Goal: Transaction & Acquisition: Download file/media

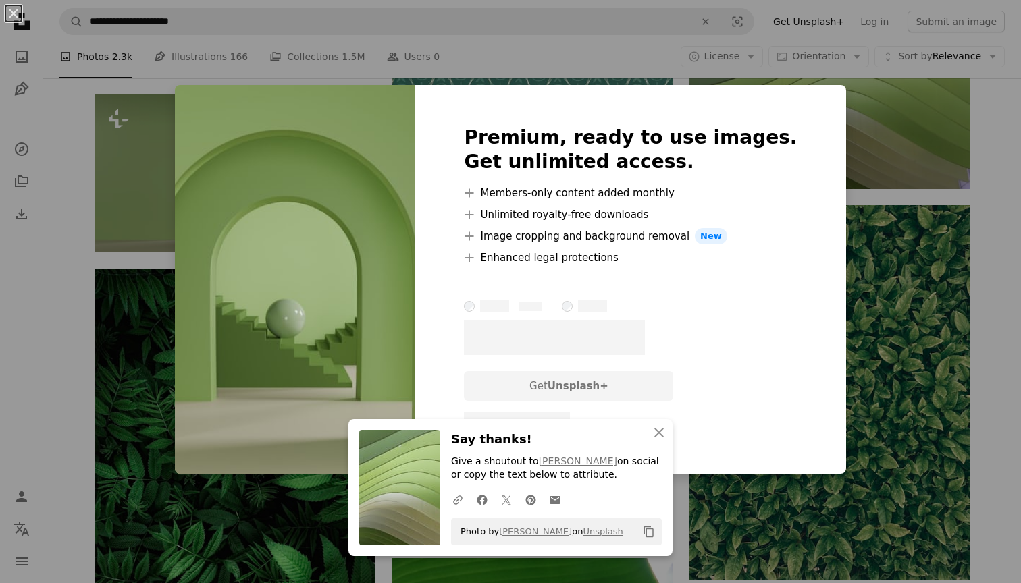
scroll to position [3975, 0]
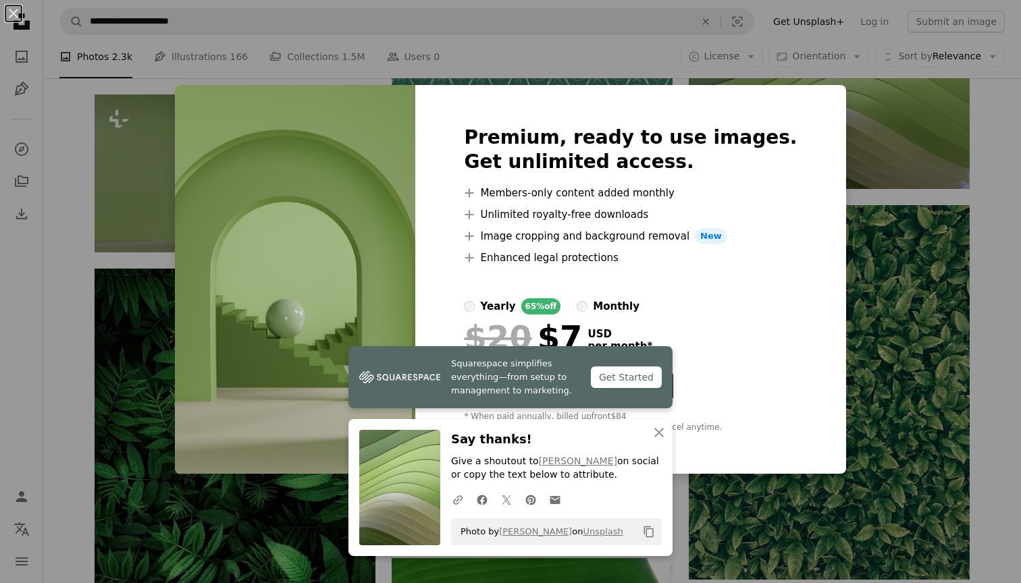
click at [855, 111] on div "An X shape Premium, ready to use images. Get unlimited access. A plus sign Memb…" at bounding box center [510, 291] width 1021 height 583
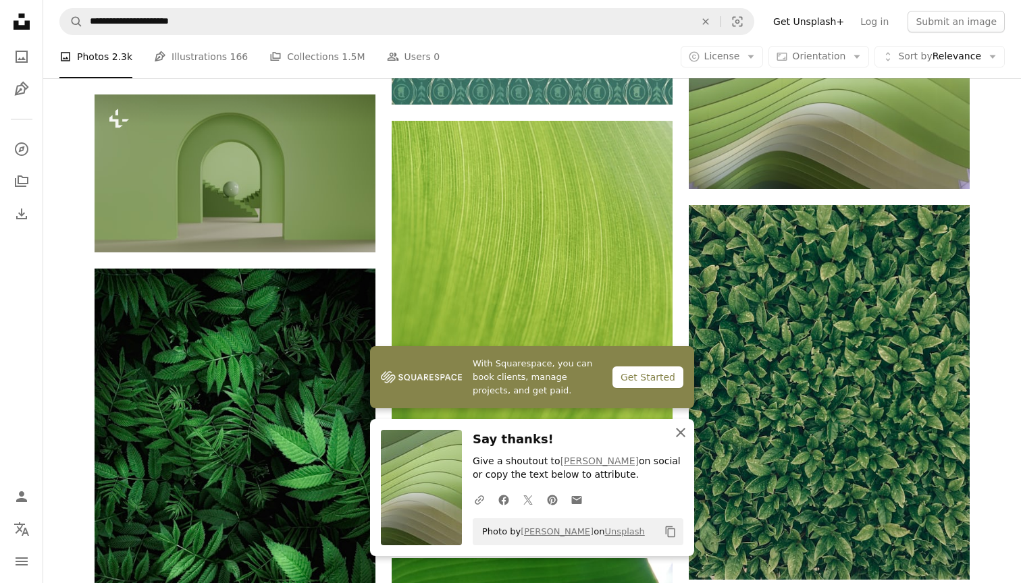
click at [682, 437] on icon "An X shape" at bounding box center [680, 433] width 16 height 16
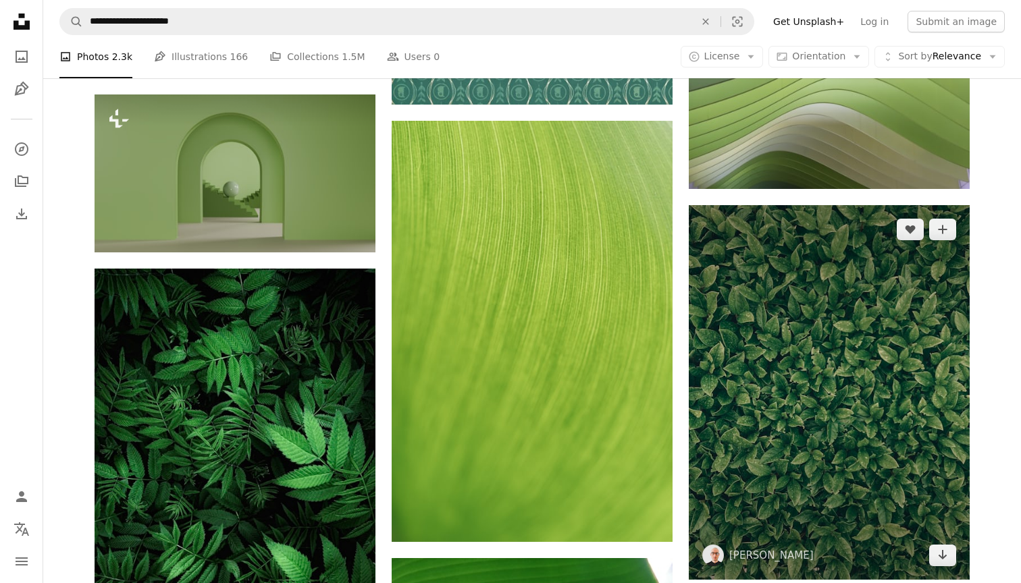
click at [697, 441] on img at bounding box center [828, 392] width 281 height 375
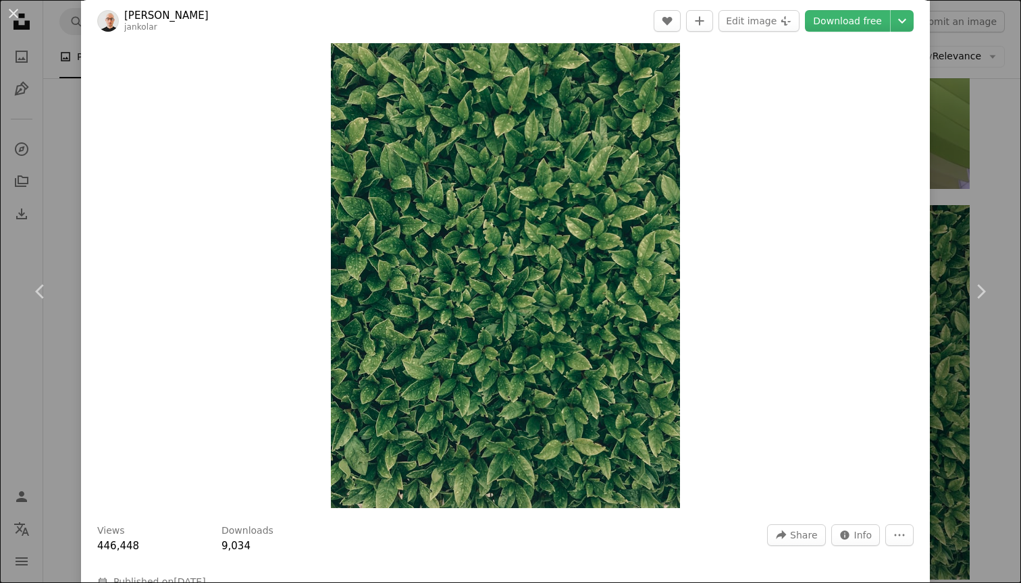
scroll to position [16, 0]
click at [16, 18] on button "An X shape" at bounding box center [13, 13] width 16 height 16
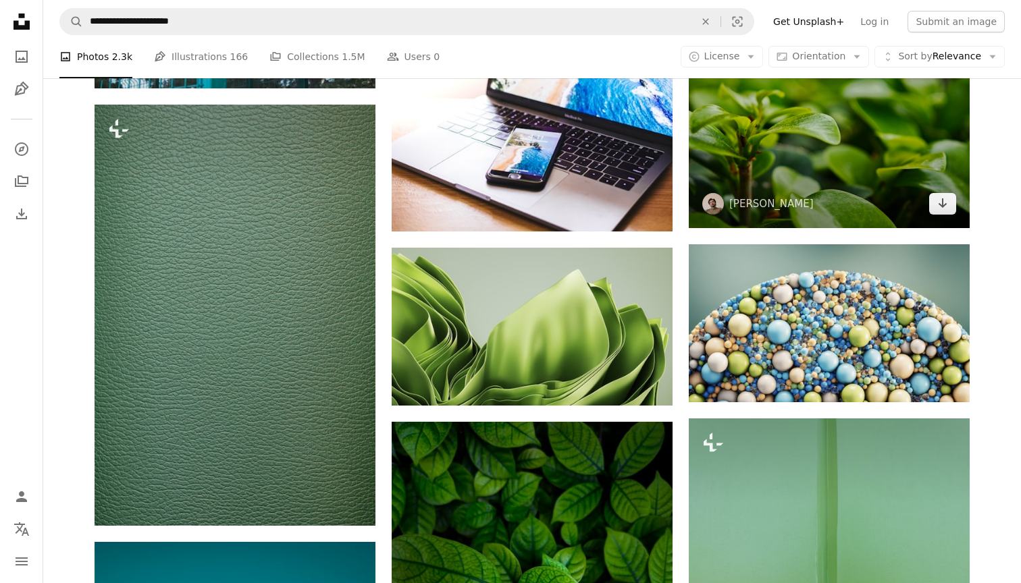
scroll to position [884, 0]
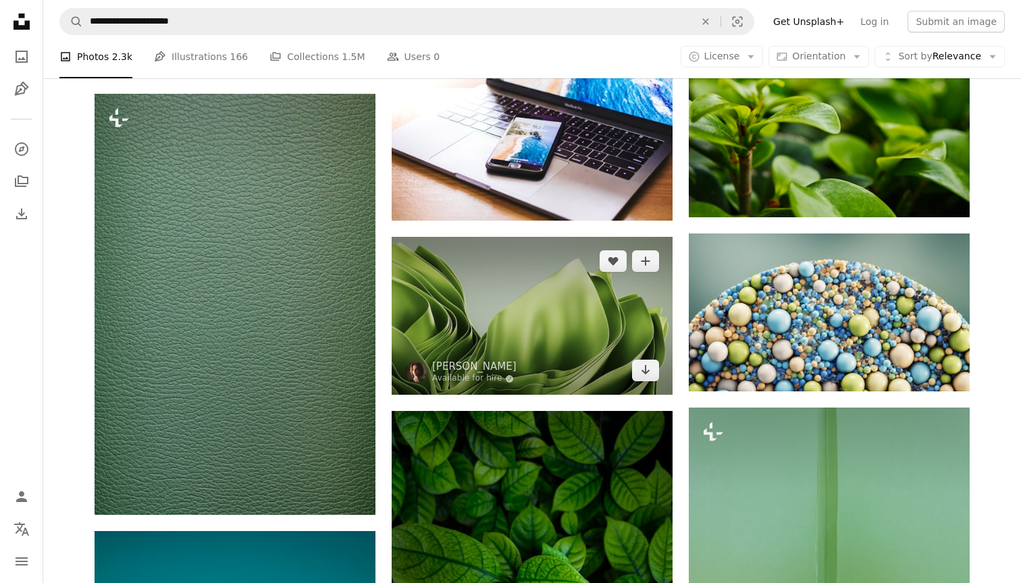
click at [526, 293] on img at bounding box center [531, 316] width 281 height 158
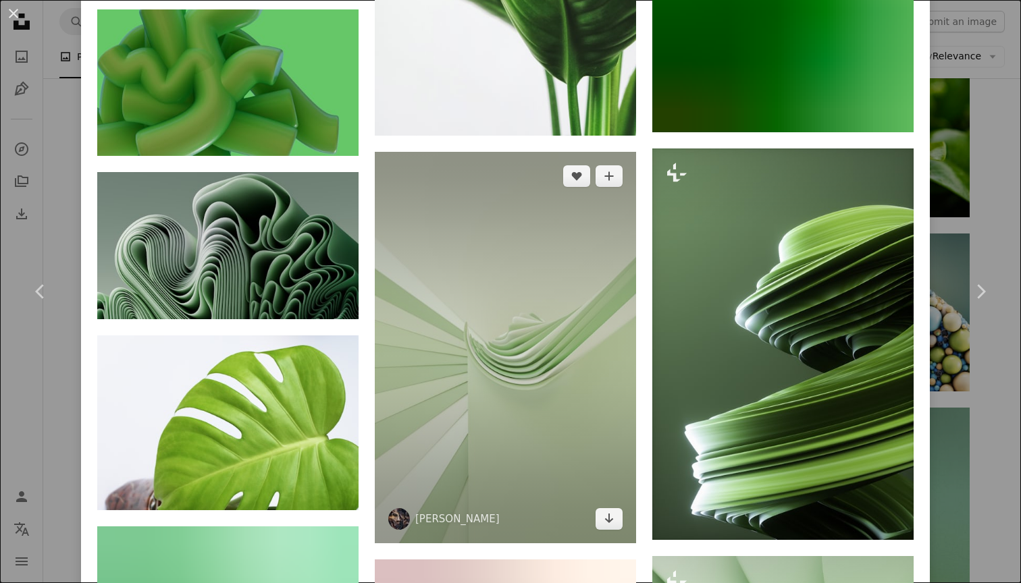
scroll to position [2972, 0]
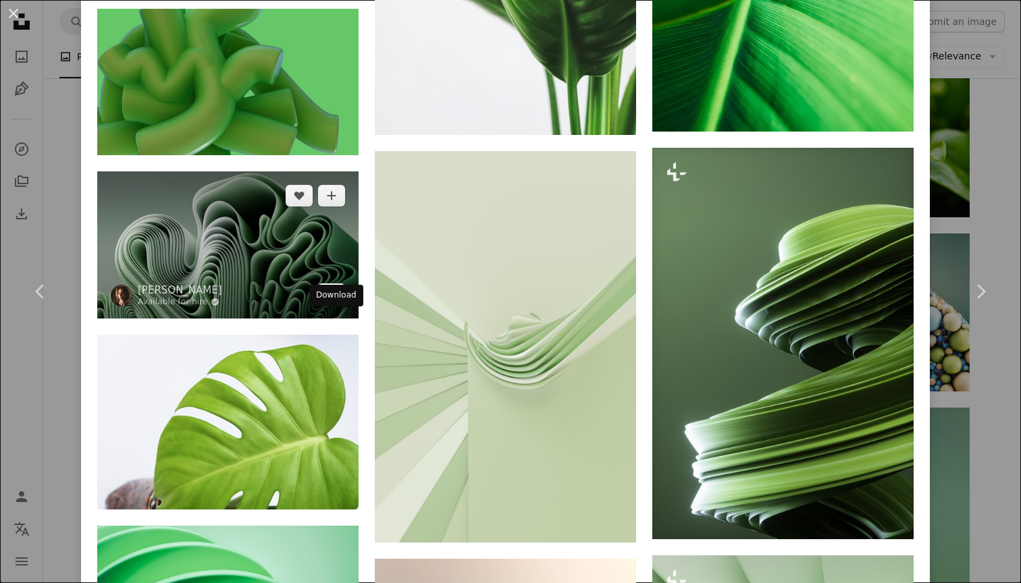
click at [336, 298] on icon "Download" at bounding box center [331, 293] width 9 height 9
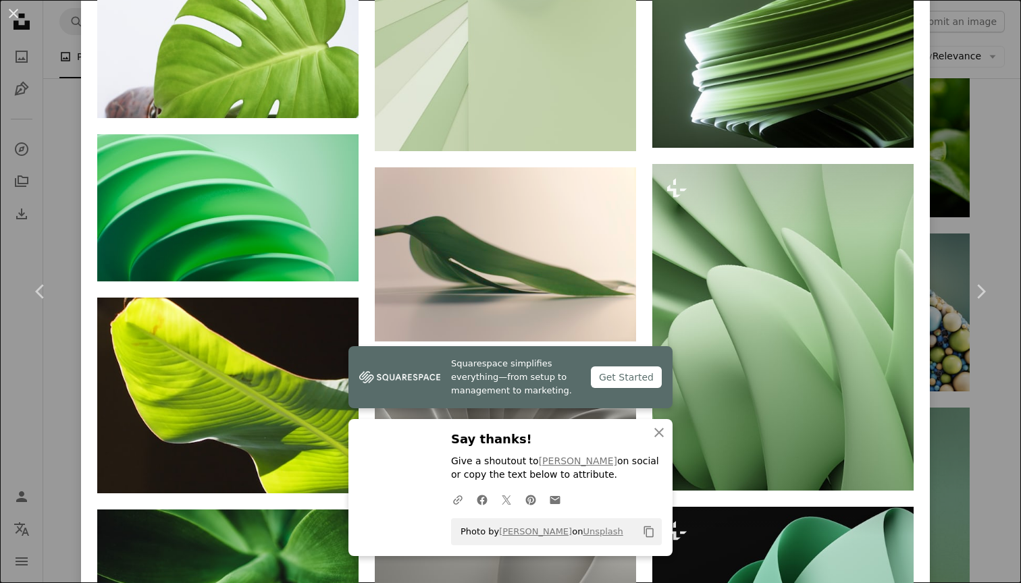
scroll to position [3384, 0]
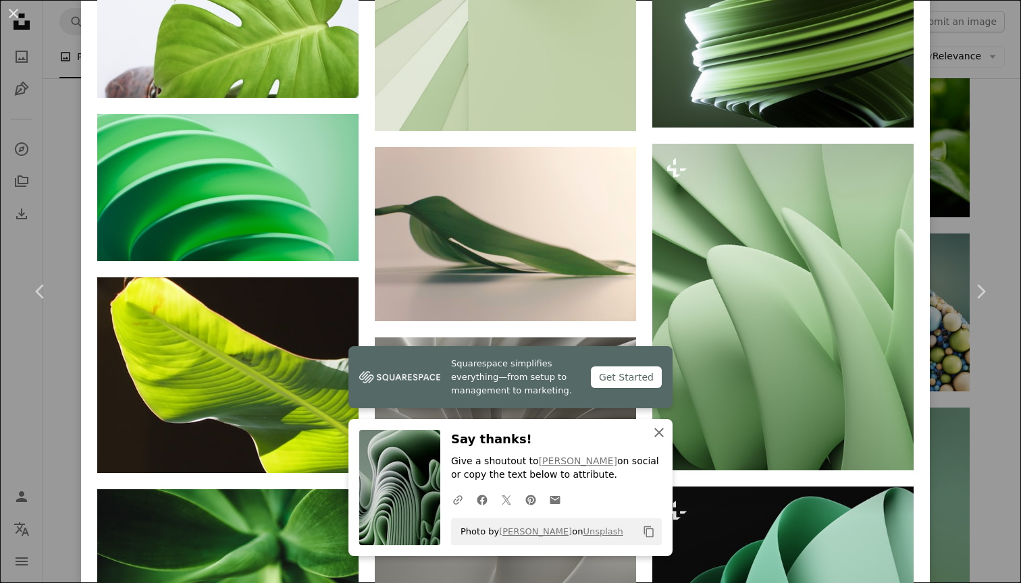
click at [662, 437] on icon "button" at bounding box center [658, 432] width 9 height 9
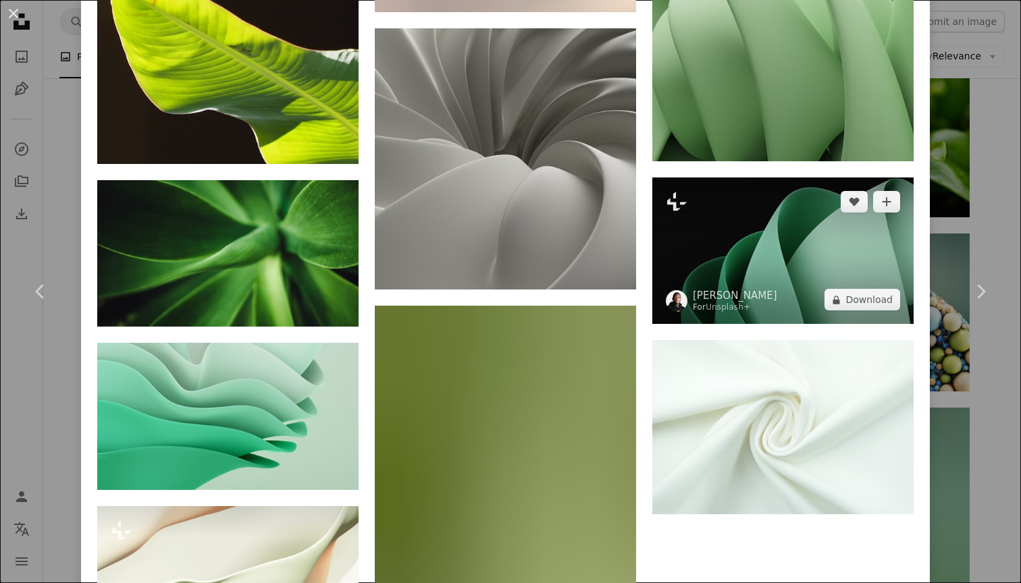
scroll to position [3696, 0]
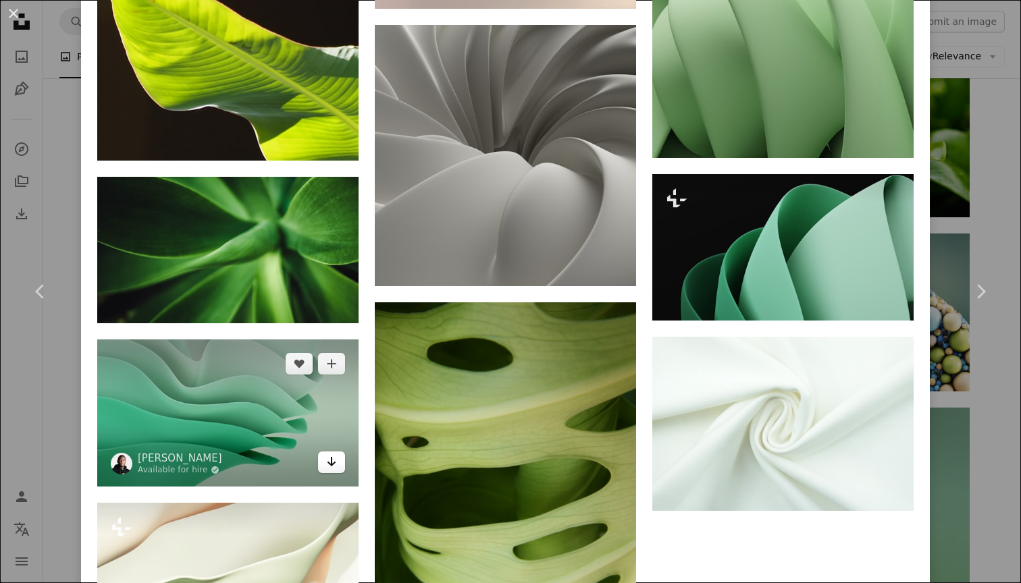
click at [335, 470] on icon "Arrow pointing down" at bounding box center [331, 462] width 11 height 16
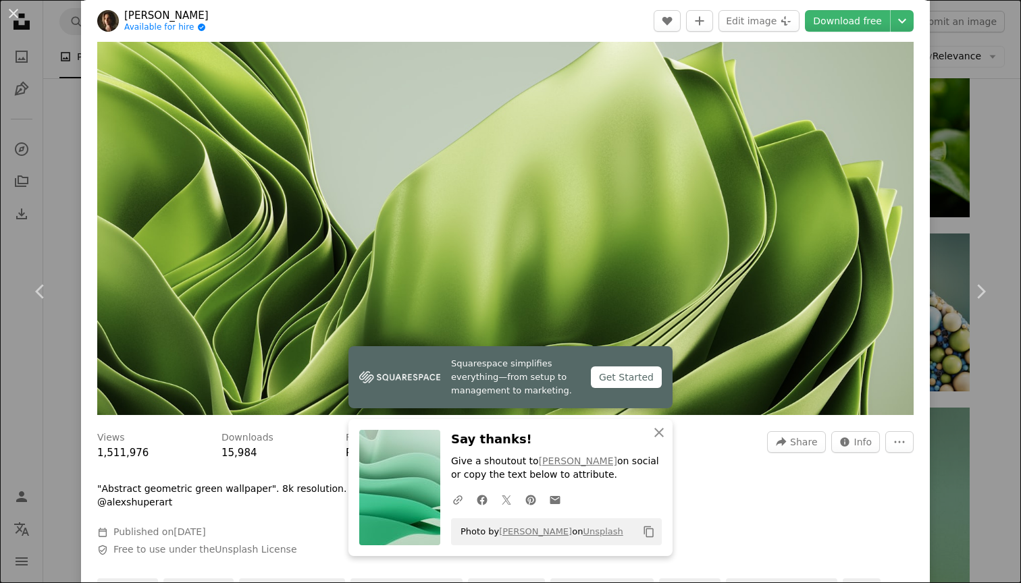
scroll to position [0, 0]
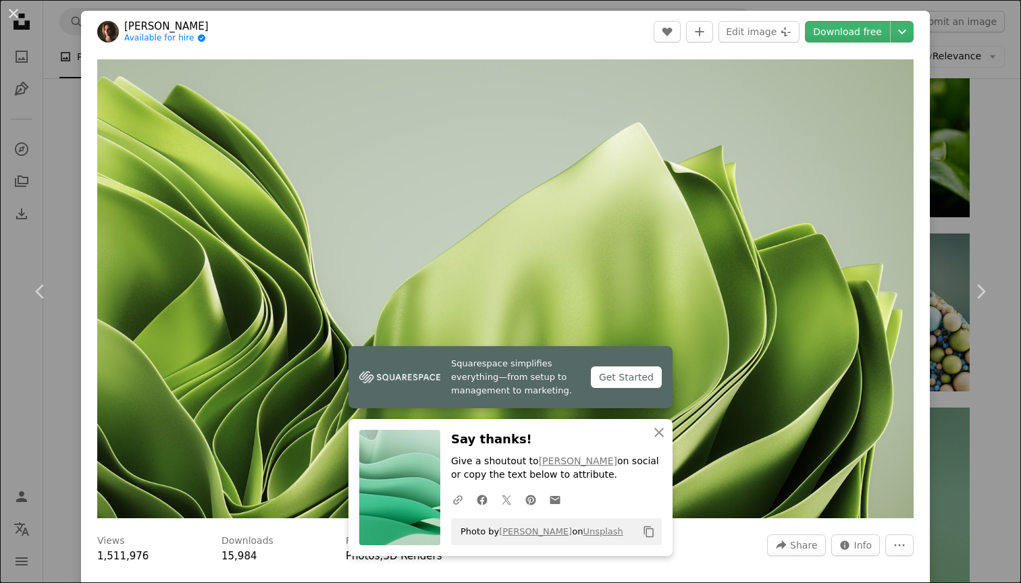
click at [981, 60] on div "An X shape Chevron left Chevron right [PERSON_NAME] Available for hire A checkm…" at bounding box center [510, 291] width 1021 height 583
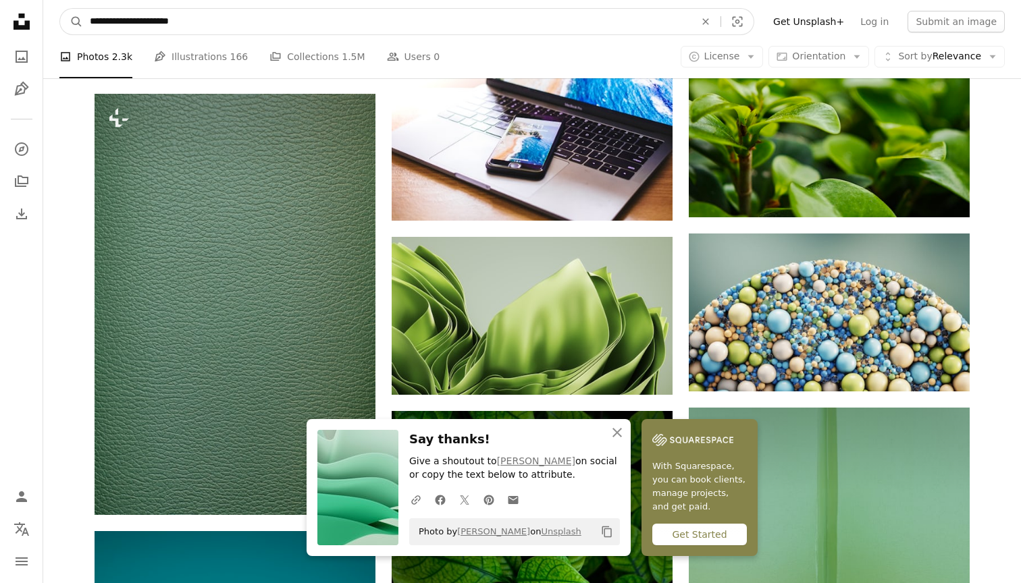
click at [607, 20] on input "**********" at bounding box center [386, 22] width 607 height 26
drag, startPoint x: 115, startPoint y: 24, endPoint x: 86, endPoint y: 24, distance: 29.7
click at [86, 24] on input "**********" at bounding box center [386, 22] width 607 height 26
type input "**********"
click at [72, 22] on button "A magnifying glass" at bounding box center [71, 22] width 23 height 26
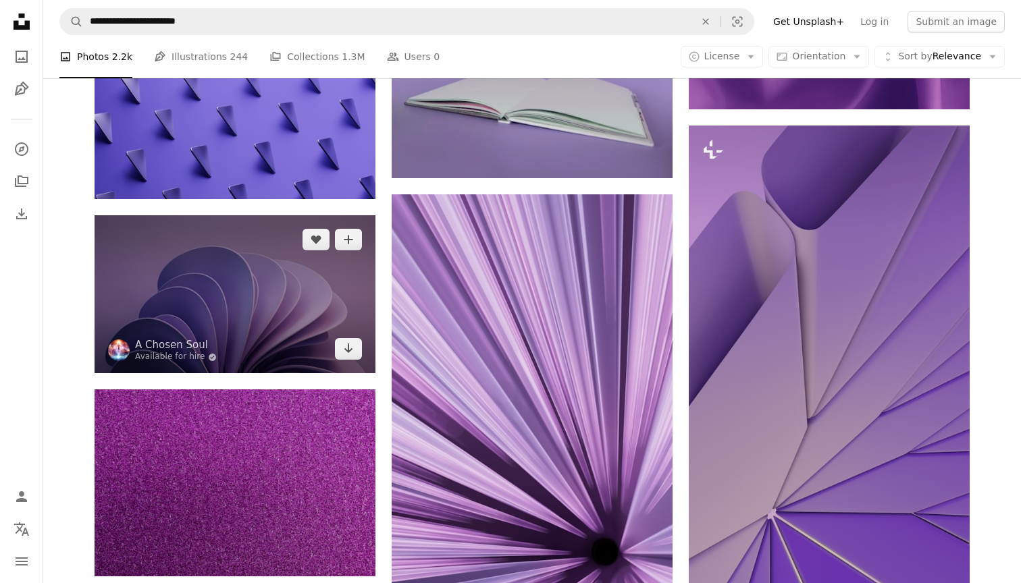
scroll to position [1746, 0]
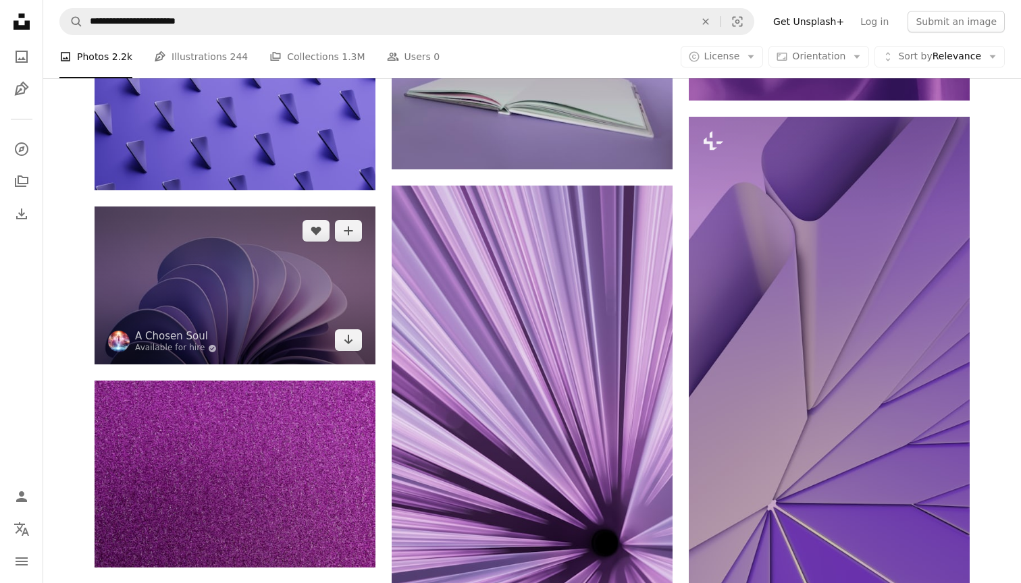
click at [223, 283] on img at bounding box center [234, 286] width 281 height 158
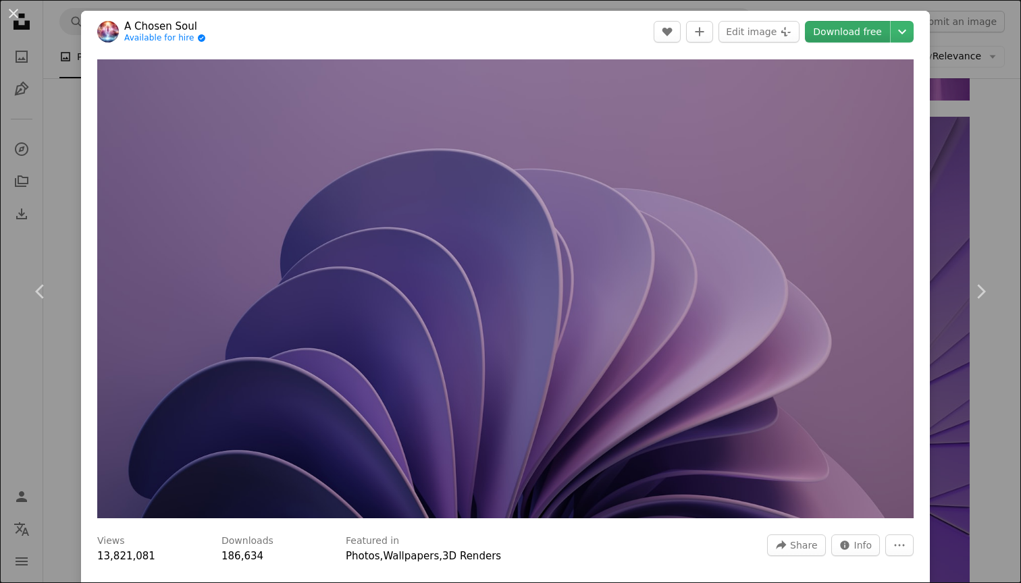
click at [873, 24] on link "Download free" at bounding box center [847, 32] width 85 height 22
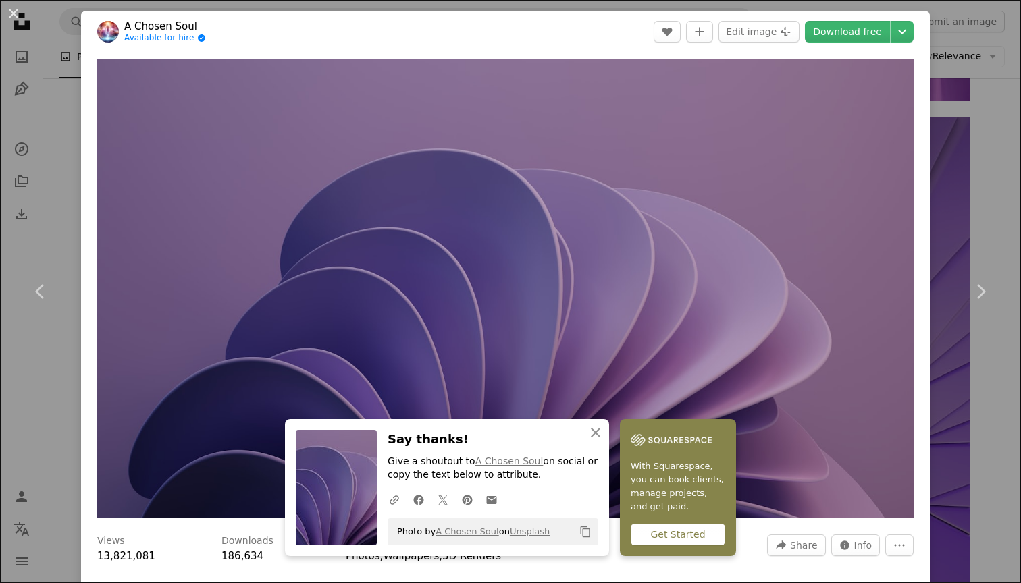
click at [56, 109] on div "An X shape Chevron left Chevron right A Chosen Soul Available for hire A checkm…" at bounding box center [510, 291] width 1021 height 583
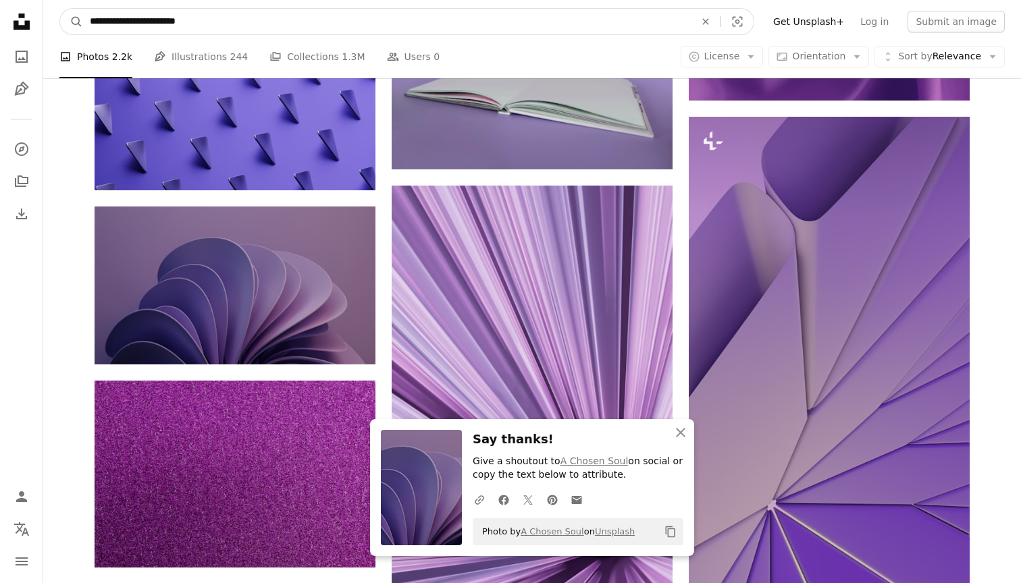
drag, startPoint x: 121, startPoint y: 24, endPoint x: 84, endPoint y: 15, distance: 38.1
click at [84, 15] on input "**********" at bounding box center [386, 22] width 607 height 26
type input "**********"
click at [72, 22] on button "A magnifying glass" at bounding box center [71, 22] width 23 height 26
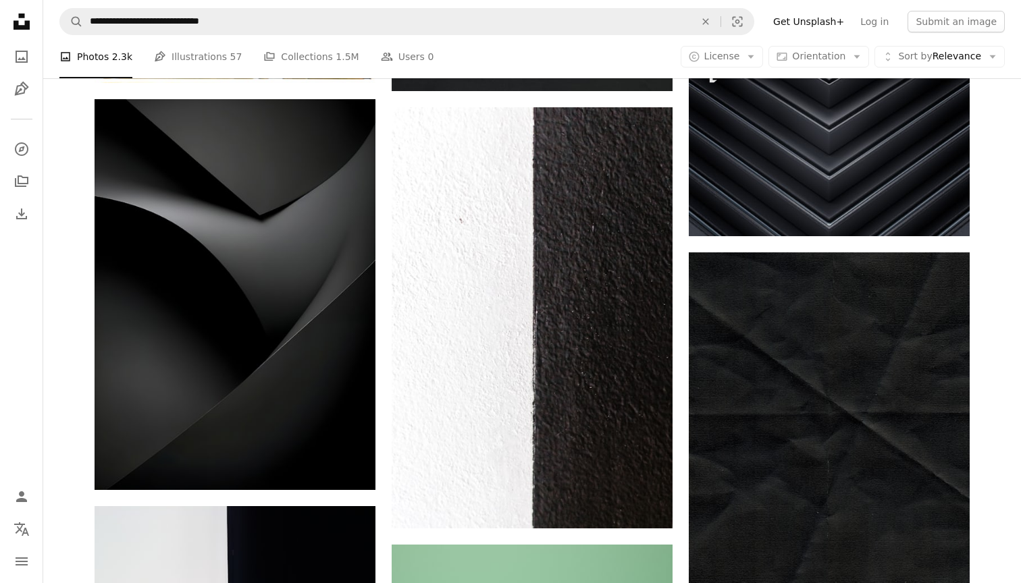
scroll to position [668, 0]
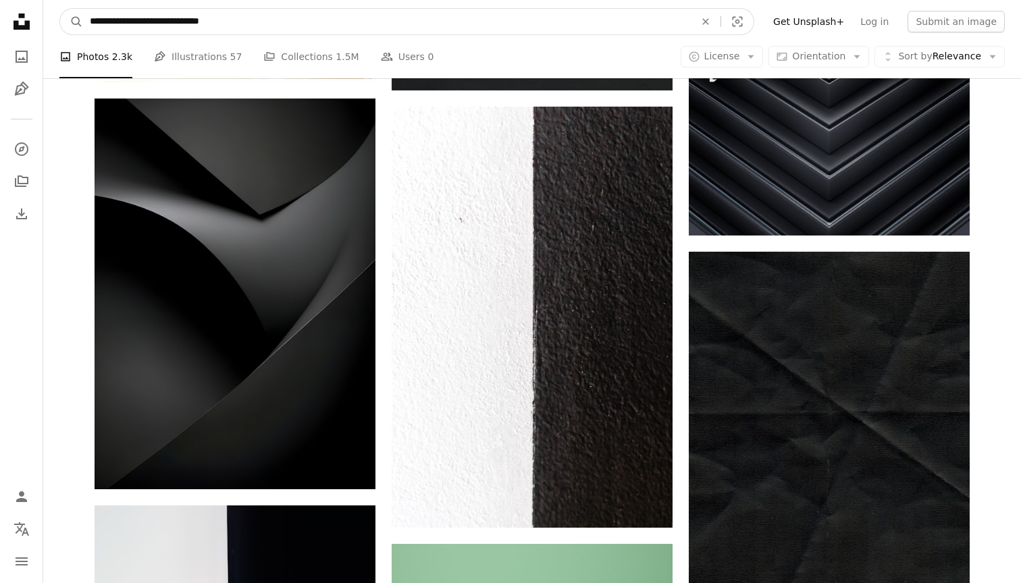
drag, startPoint x: 151, startPoint y: 19, endPoint x: 116, endPoint y: 23, distance: 34.7
click at [116, 23] on input "**********" at bounding box center [386, 22] width 607 height 26
type input "**********"
click at [72, 22] on button "A magnifying glass" at bounding box center [71, 22] width 23 height 26
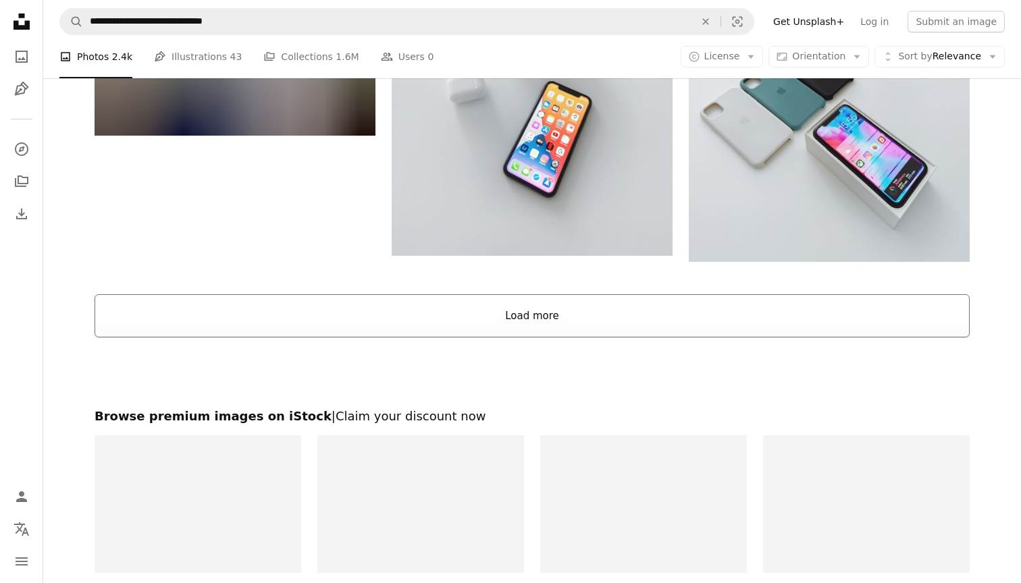
scroll to position [2045, 0]
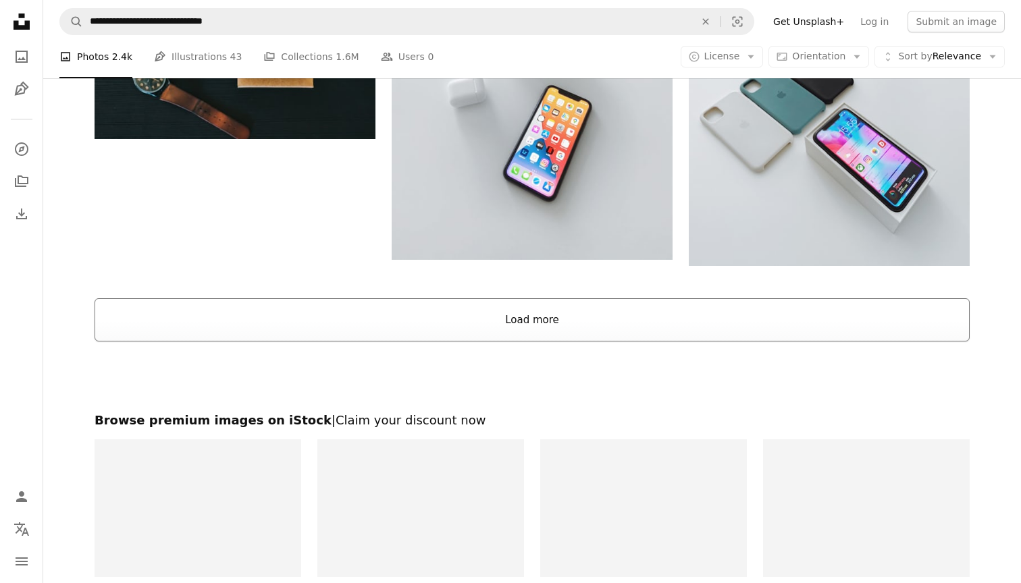
click at [294, 298] on button "Load more" at bounding box center [531, 319] width 875 height 43
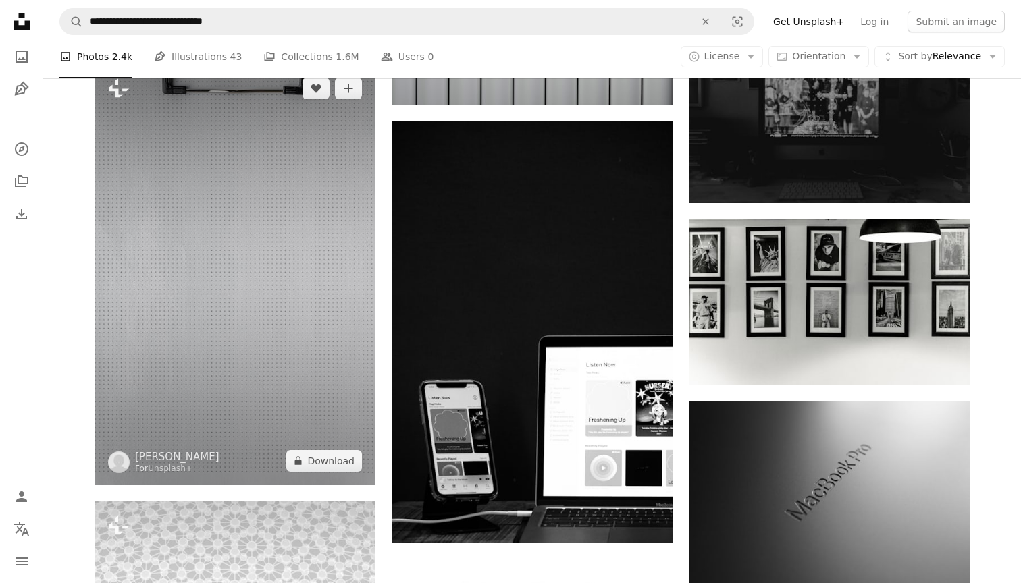
scroll to position [4345, 0]
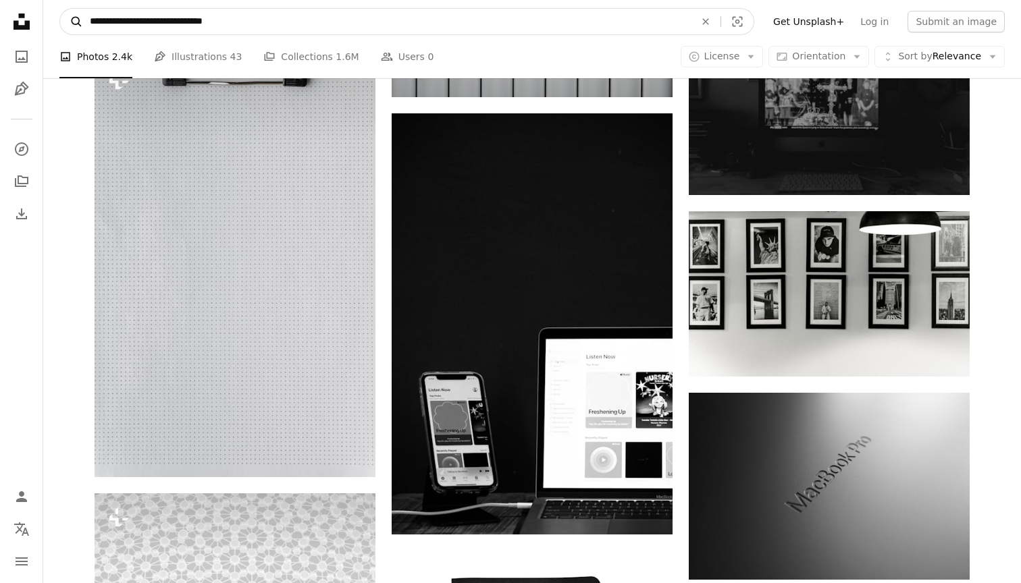
drag, startPoint x: 159, startPoint y: 20, endPoint x: 63, endPoint y: 20, distance: 95.9
click at [62, 20] on form "**********" at bounding box center [406, 21] width 695 height 27
type input "**********"
click at [72, 22] on button "A magnifying glass" at bounding box center [71, 22] width 23 height 26
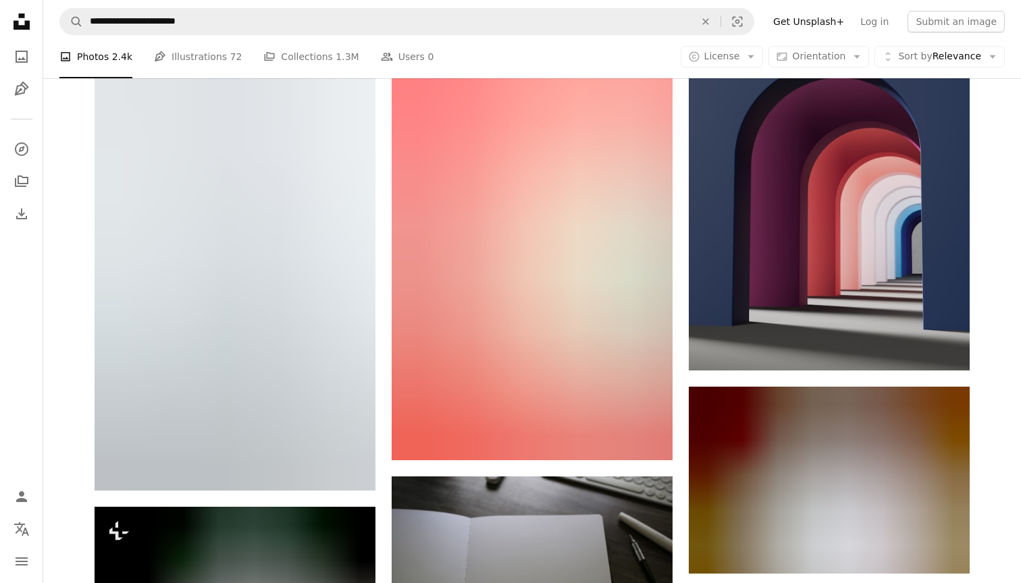
scroll to position [10931, 0]
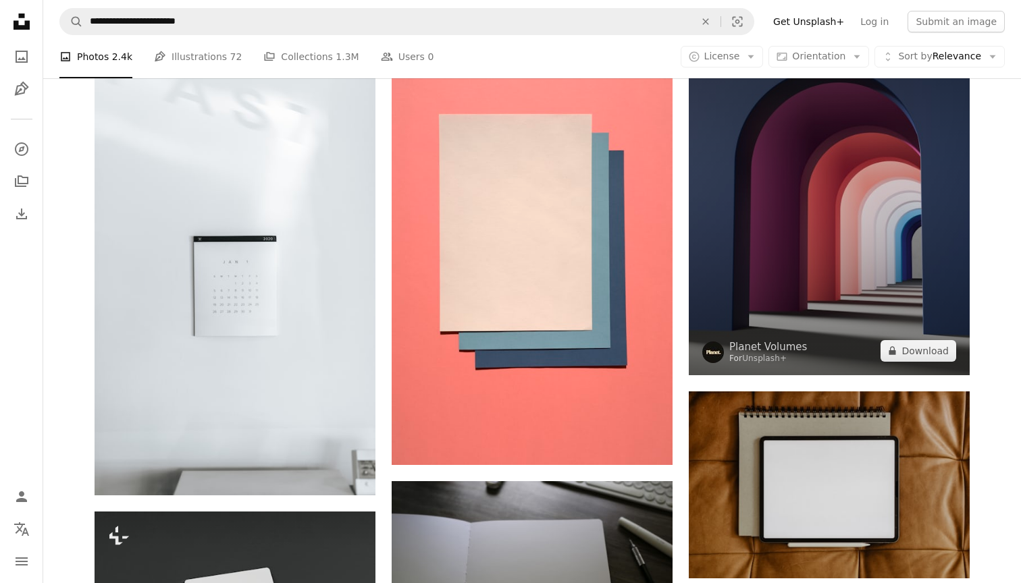
drag, startPoint x: 777, startPoint y: 266, endPoint x: 767, endPoint y: 269, distance: 9.8
click at [778, 266] on img at bounding box center [828, 185] width 281 height 380
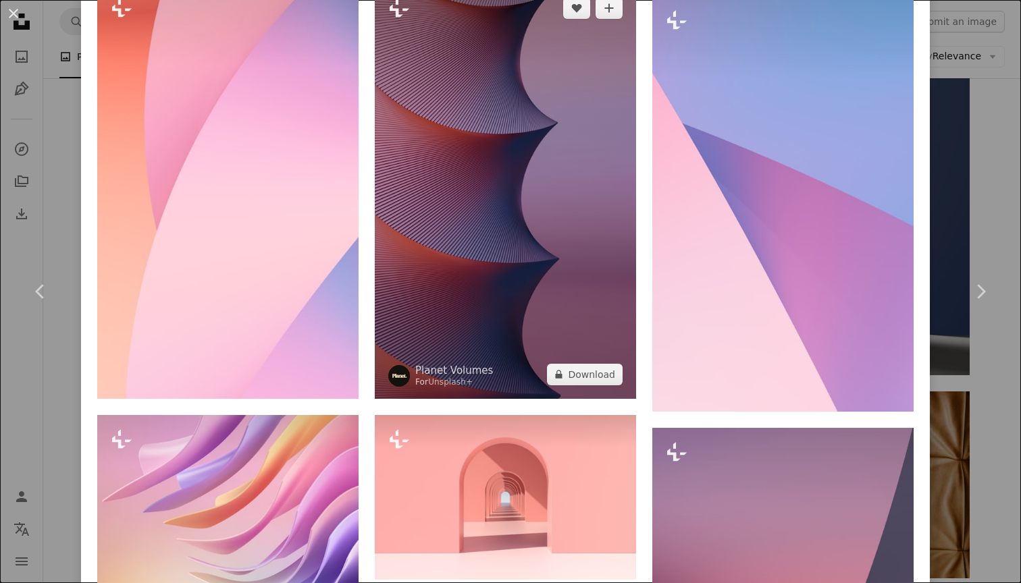
scroll to position [2967, 0]
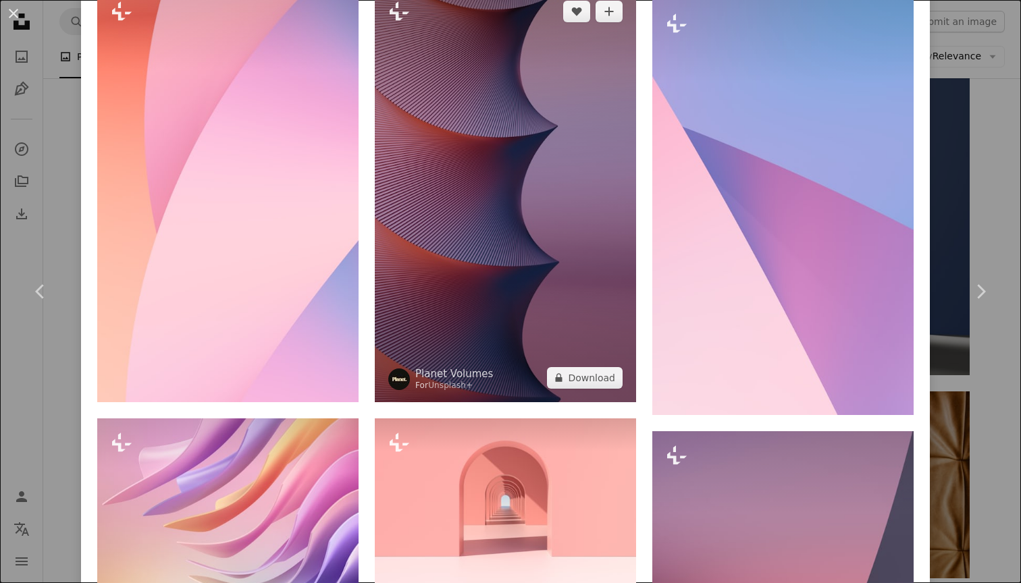
click at [605, 275] on img at bounding box center [505, 194] width 261 height 415
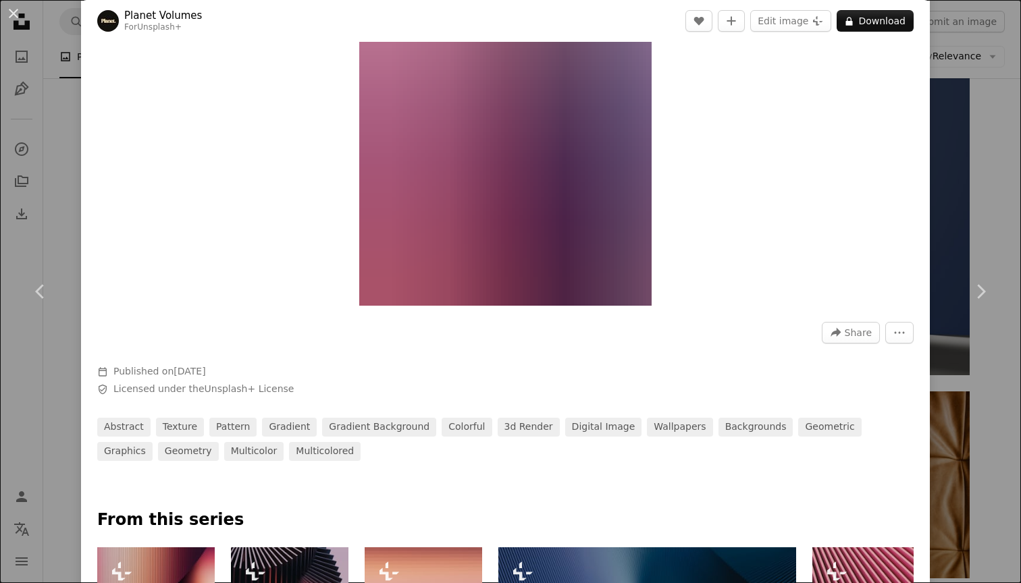
scroll to position [219, 0]
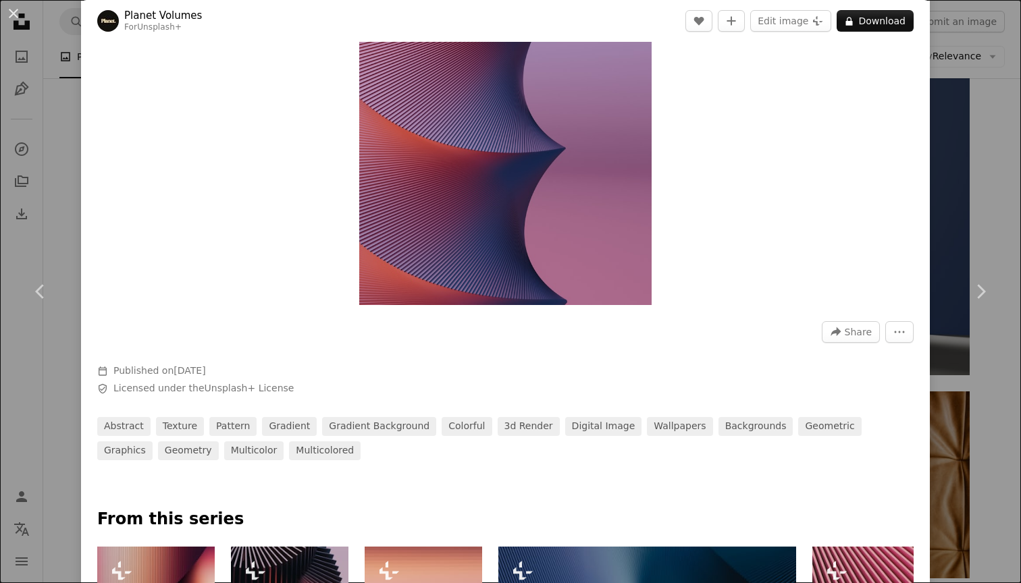
click at [52, 168] on div "An X shape Chevron left Chevron right Planet Volumes For Unsplash+ A heart A pl…" at bounding box center [510, 291] width 1021 height 583
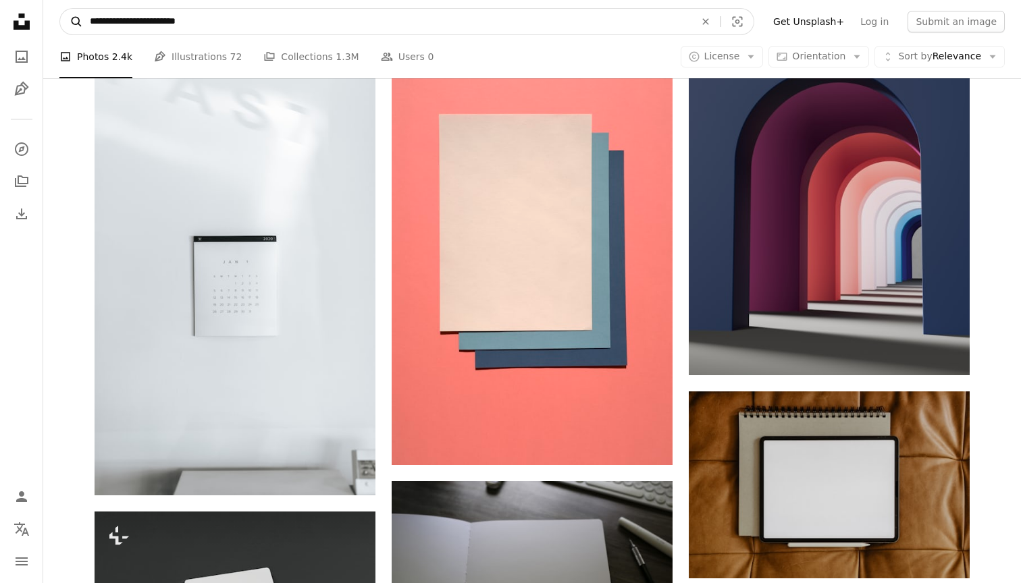
drag, startPoint x: 124, startPoint y: 23, endPoint x: 82, endPoint y: 24, distance: 41.9
click at [82, 24] on form "**********" at bounding box center [406, 21] width 695 height 27
type input "**********"
click at [72, 22] on button "A magnifying glass" at bounding box center [71, 22] width 23 height 26
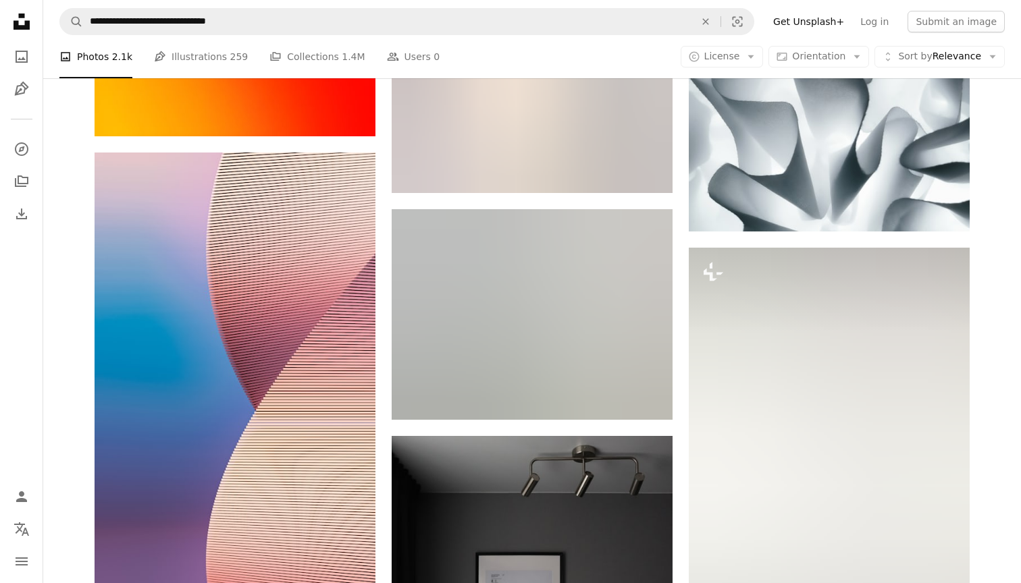
scroll to position [15735, 0]
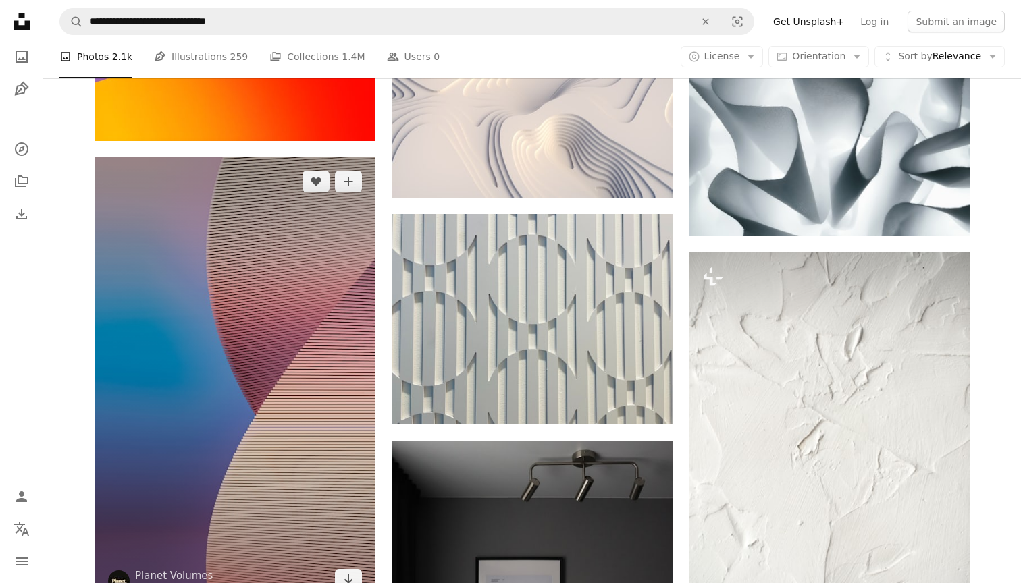
click at [322, 425] on img at bounding box center [234, 380] width 281 height 446
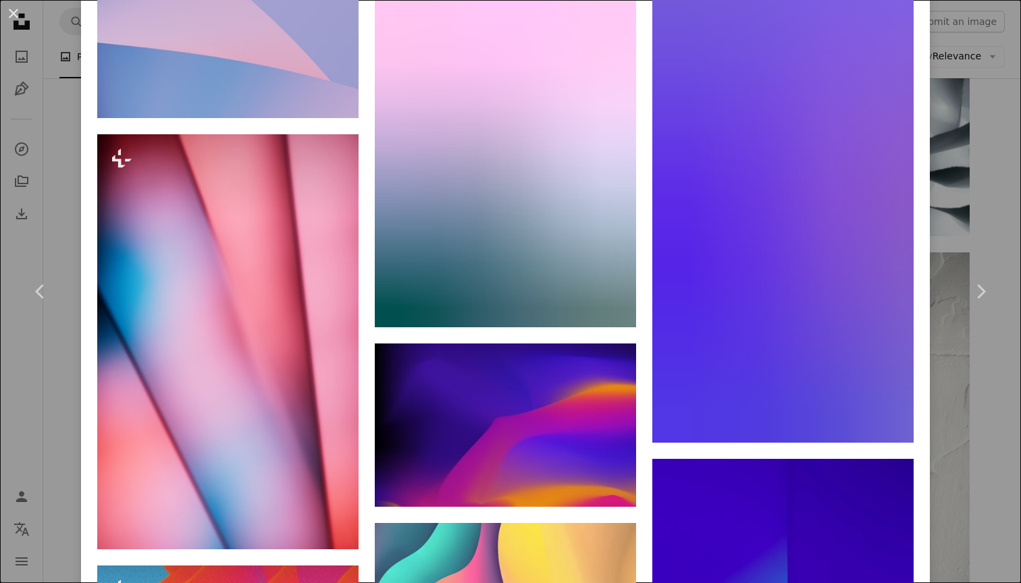
scroll to position [6217, 0]
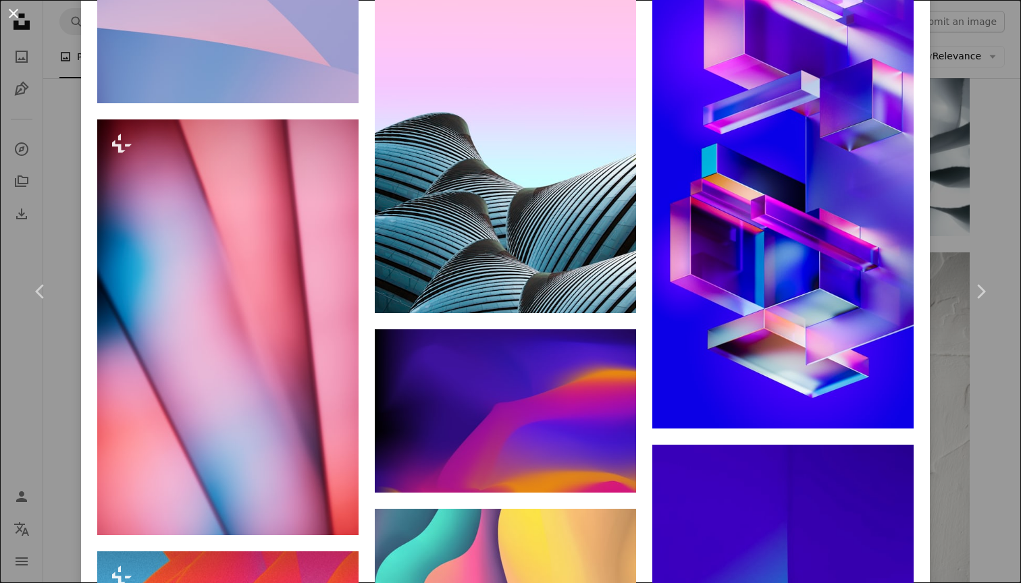
click at [16, 7] on button "An X shape" at bounding box center [13, 13] width 16 height 16
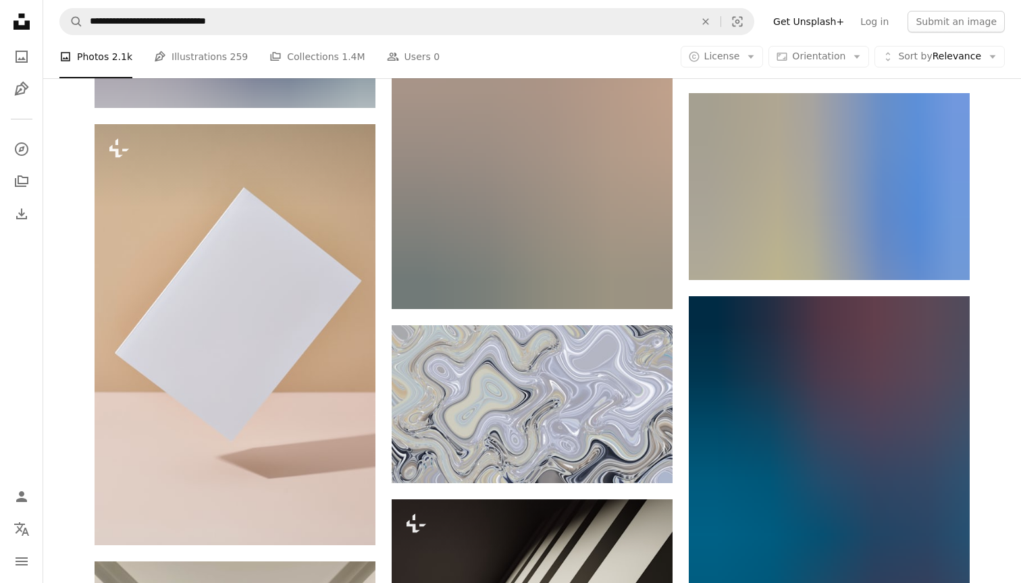
scroll to position [22108, 0]
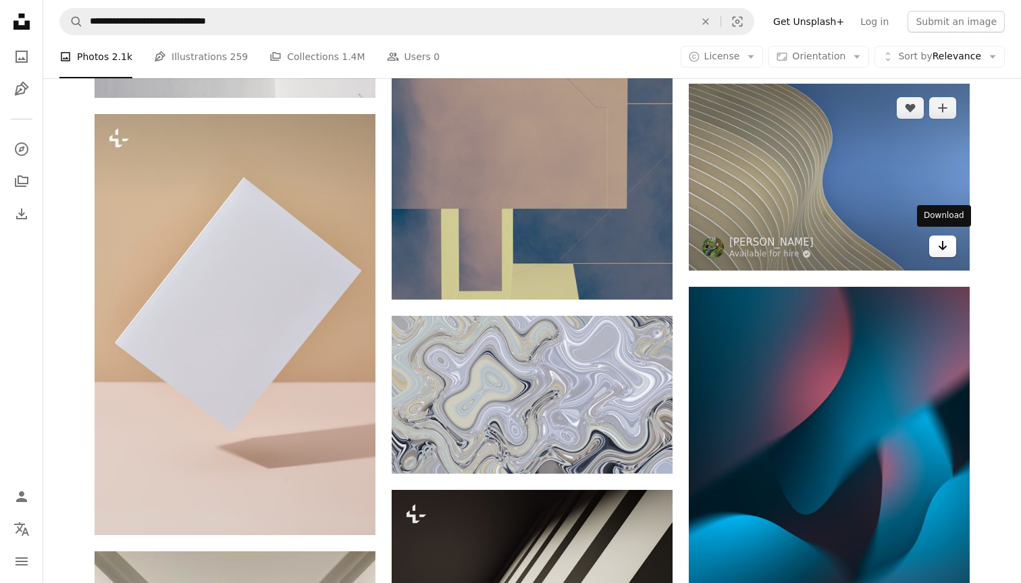
click at [940, 238] on icon "Arrow pointing down" at bounding box center [942, 246] width 11 height 16
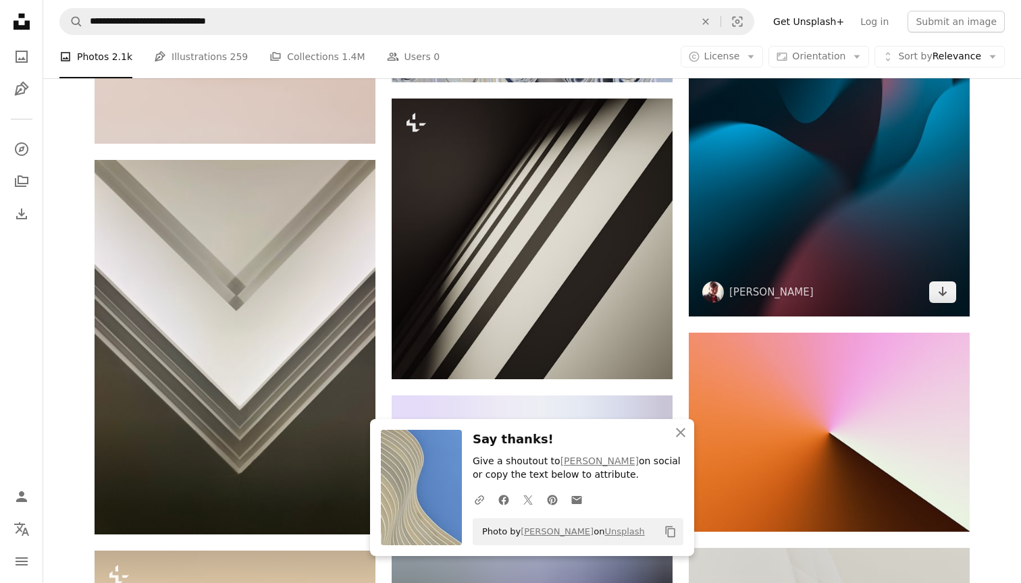
scroll to position [22520, 0]
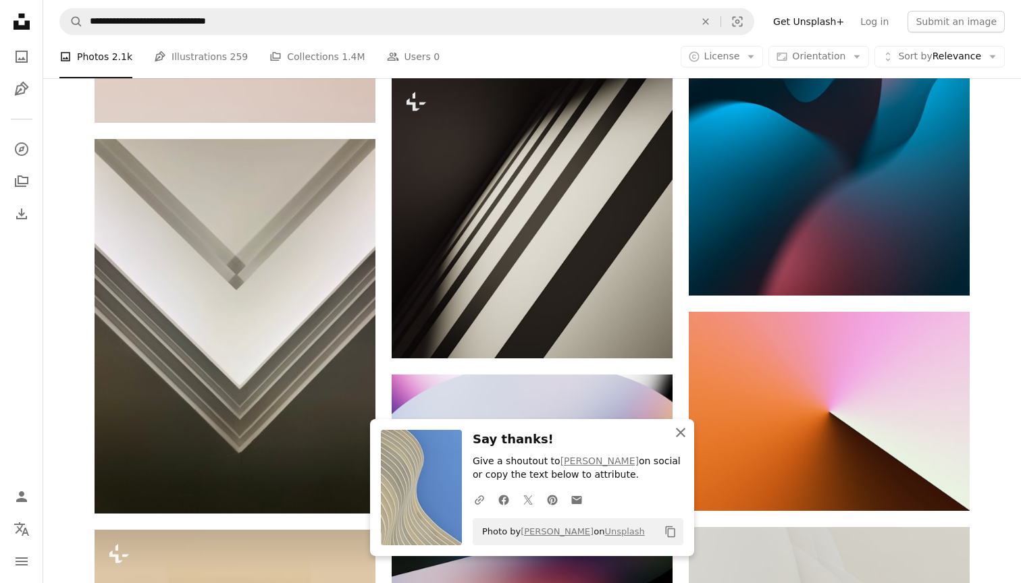
click at [682, 437] on icon "button" at bounding box center [680, 432] width 9 height 9
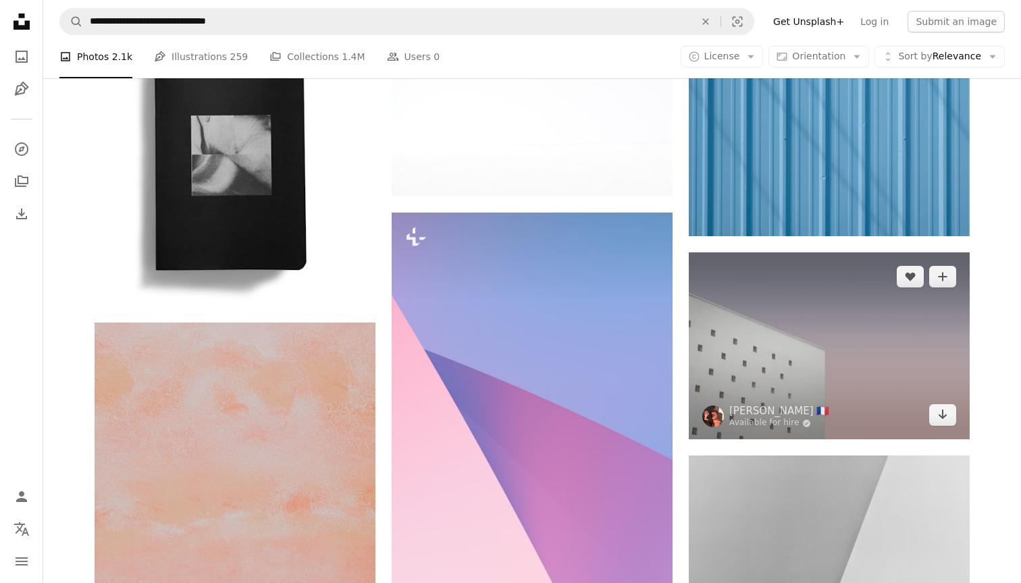
scroll to position [24535, 0]
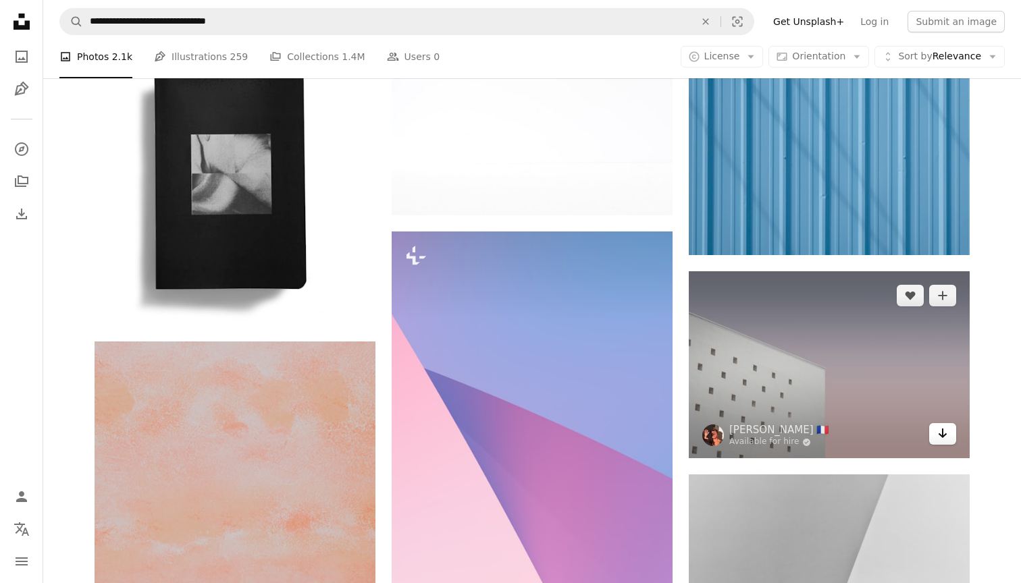
click at [945, 427] on icon "Arrow pointing down" at bounding box center [942, 433] width 11 height 16
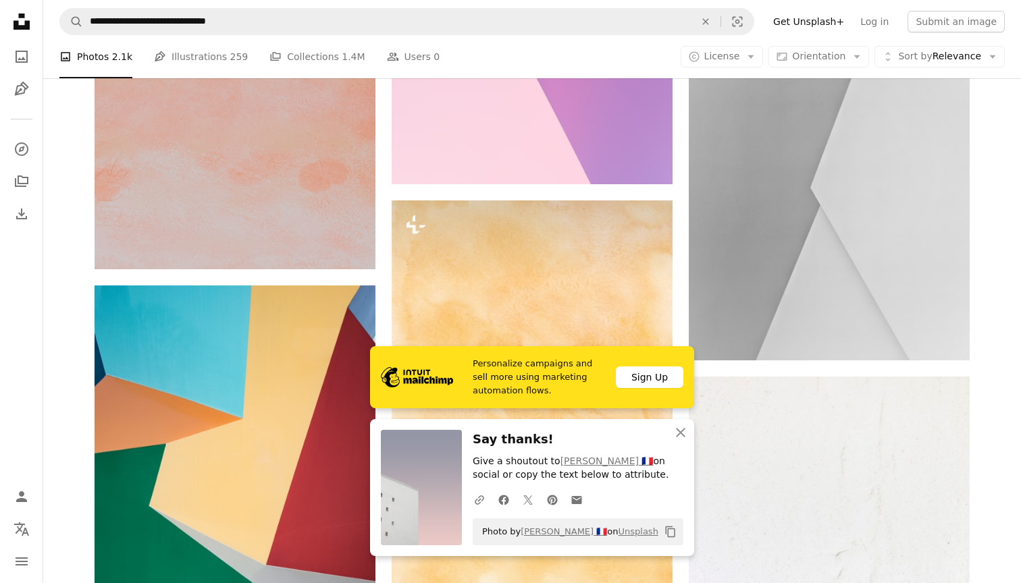
scroll to position [25050, 0]
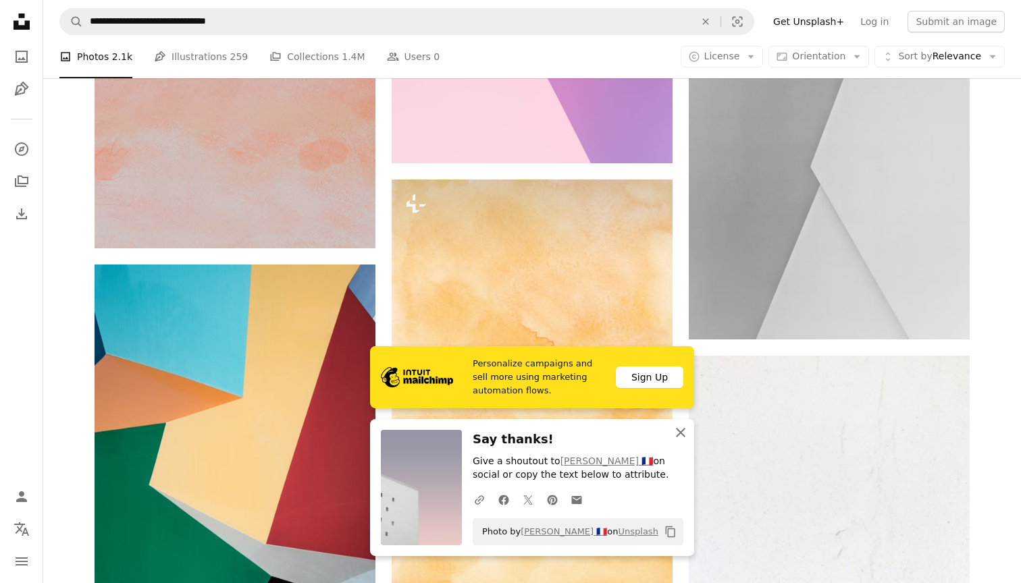
click at [683, 433] on icon "An X shape" at bounding box center [680, 433] width 16 height 16
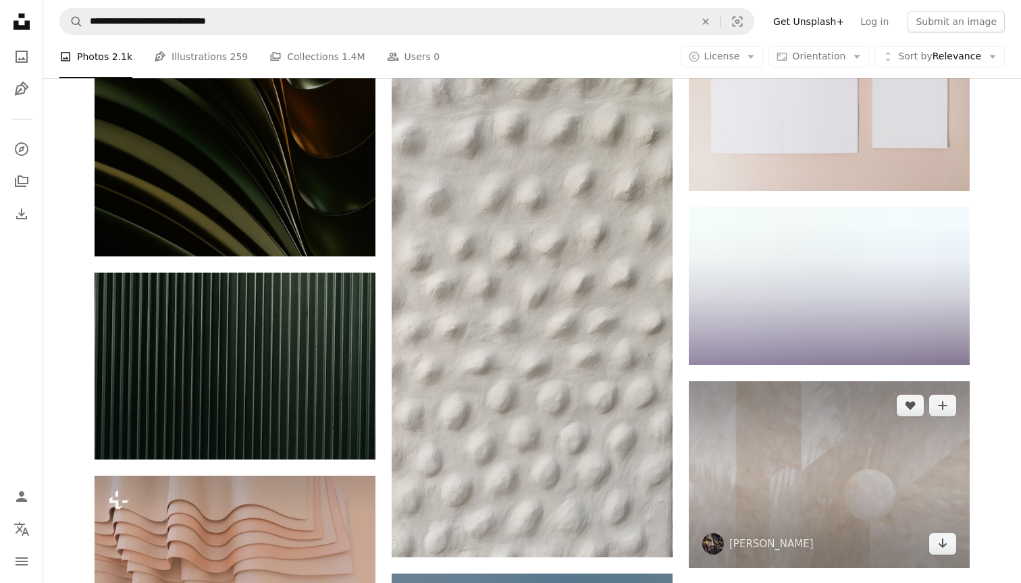
scroll to position [26782, 0]
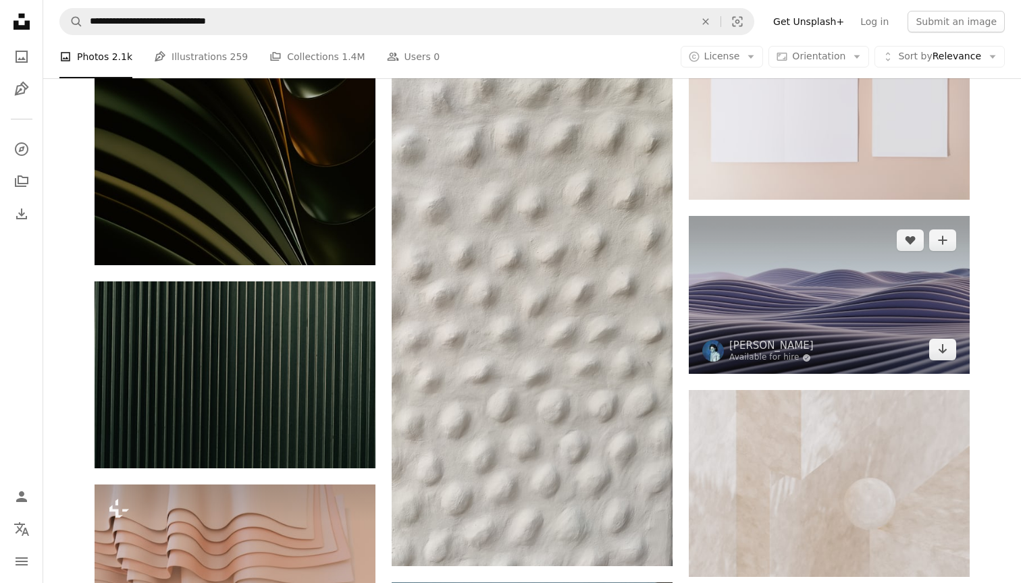
click at [819, 323] on img at bounding box center [828, 295] width 281 height 158
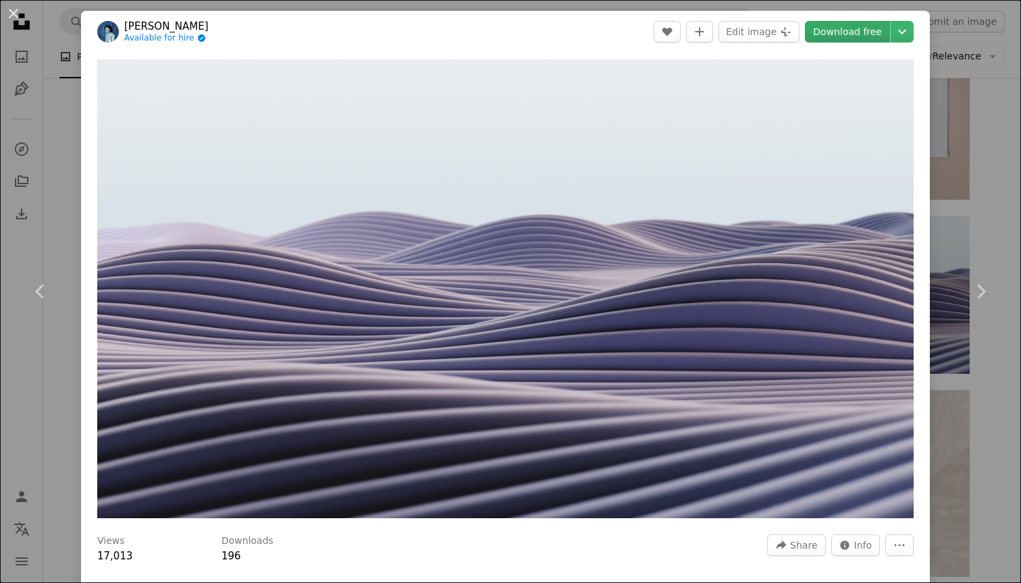
click at [858, 34] on link "Download free" at bounding box center [847, 32] width 85 height 22
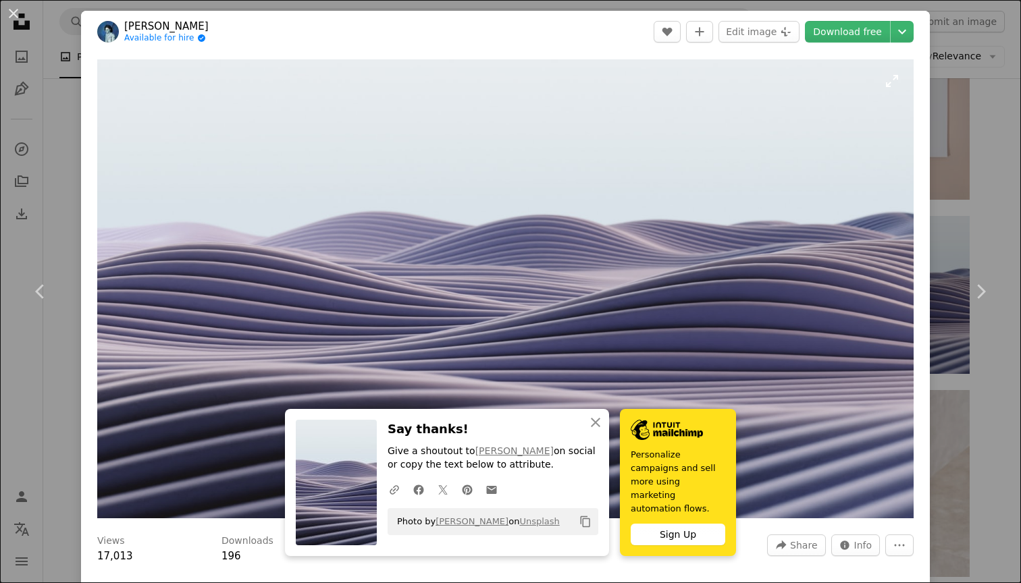
click at [769, 244] on img "Zoom in on this image" at bounding box center [505, 288] width 816 height 459
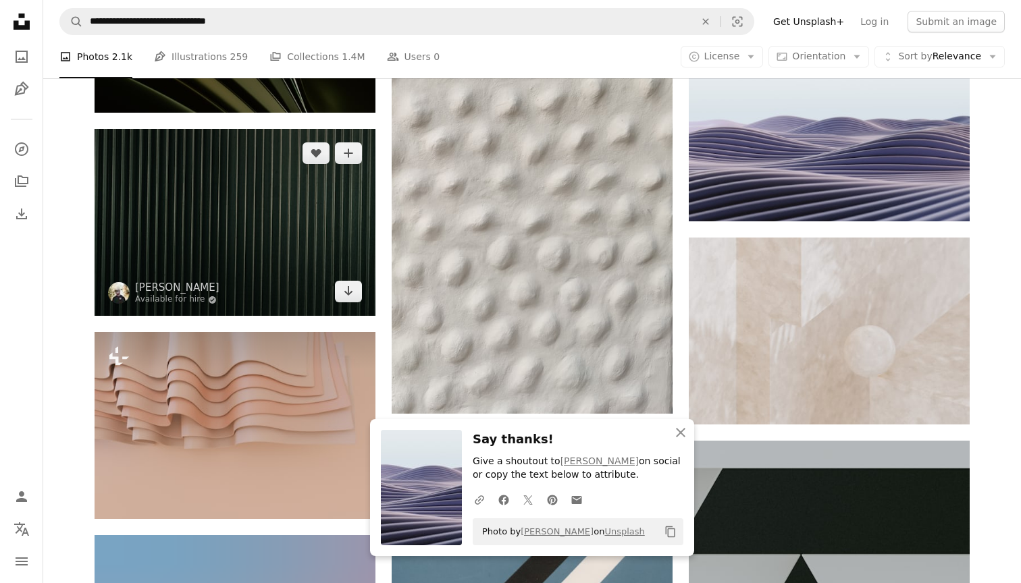
scroll to position [26921, 0]
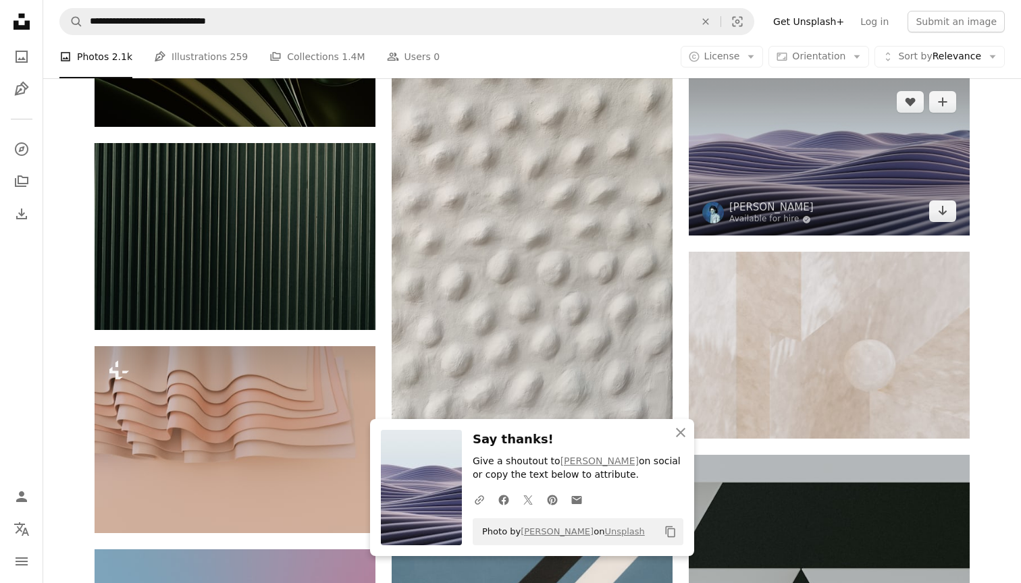
click at [788, 118] on img at bounding box center [828, 157] width 281 height 158
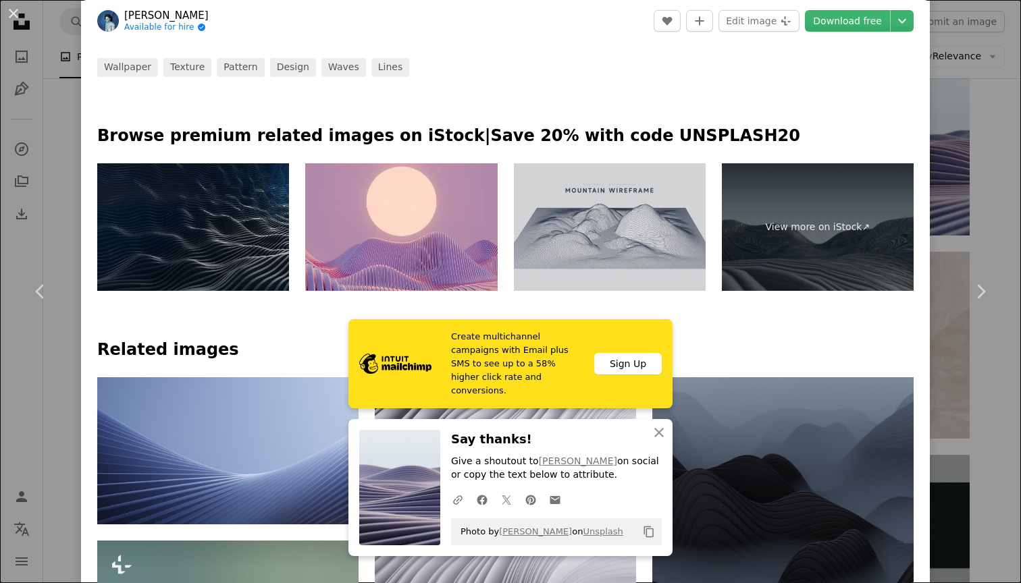
scroll to position [586, 0]
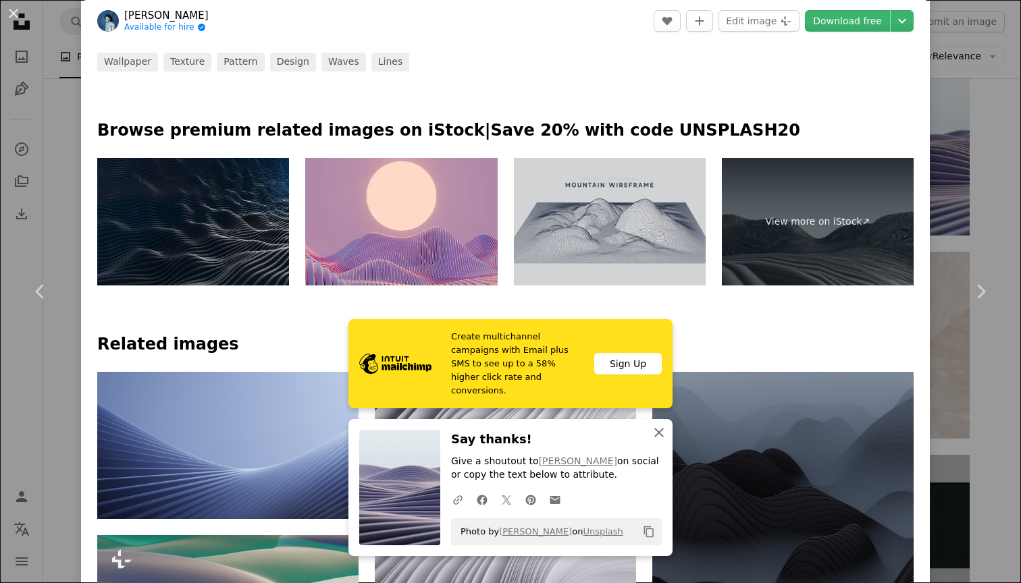
click at [661, 434] on icon "An X shape" at bounding box center [659, 433] width 16 height 16
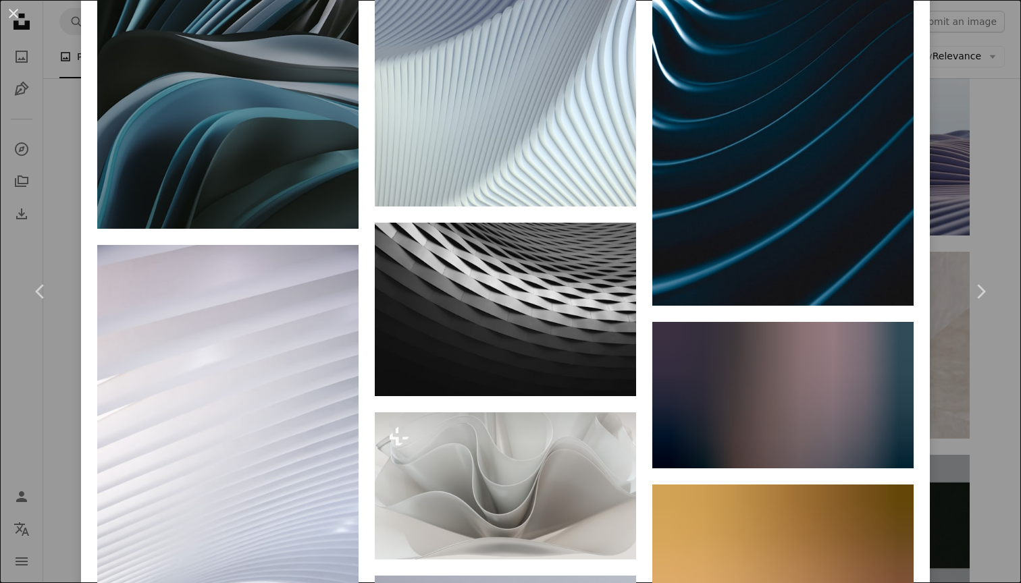
scroll to position [11522, 0]
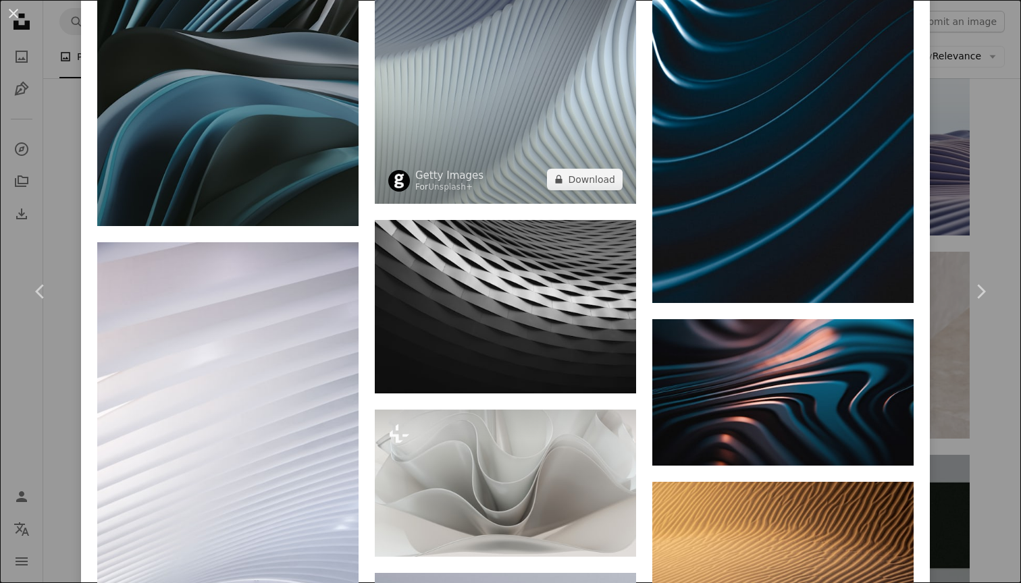
click at [589, 204] on img at bounding box center [505, 73] width 261 height 261
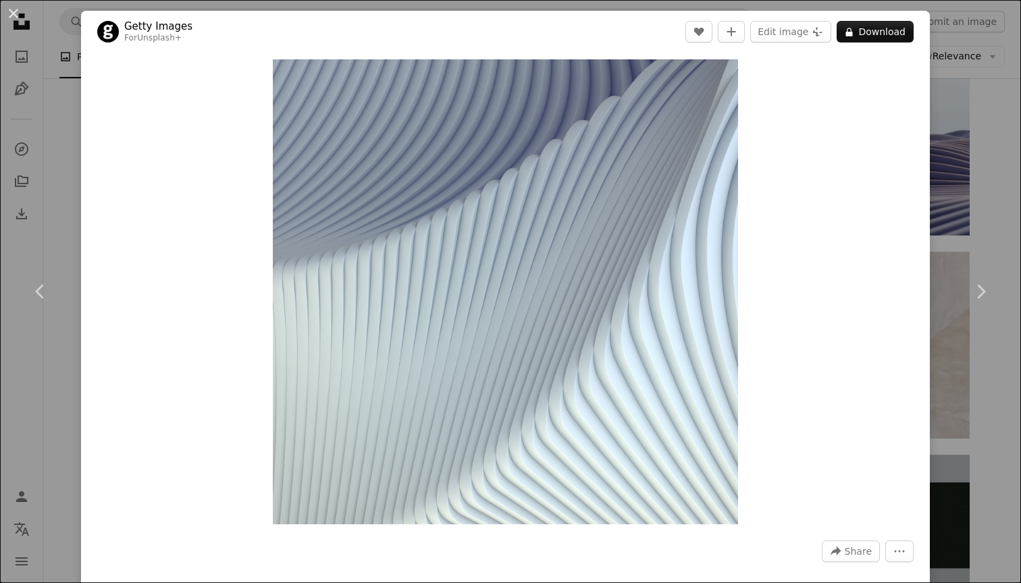
click at [59, 103] on div "An X shape Chevron left Chevron right Getty Images For Unsplash+ A heart A plus…" at bounding box center [510, 291] width 1021 height 583
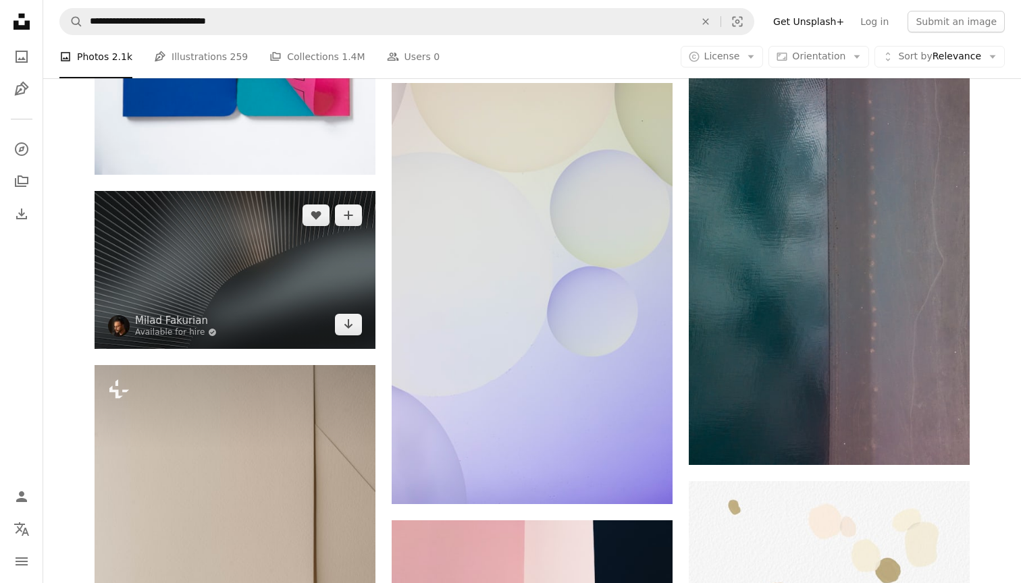
scroll to position [30840, 0]
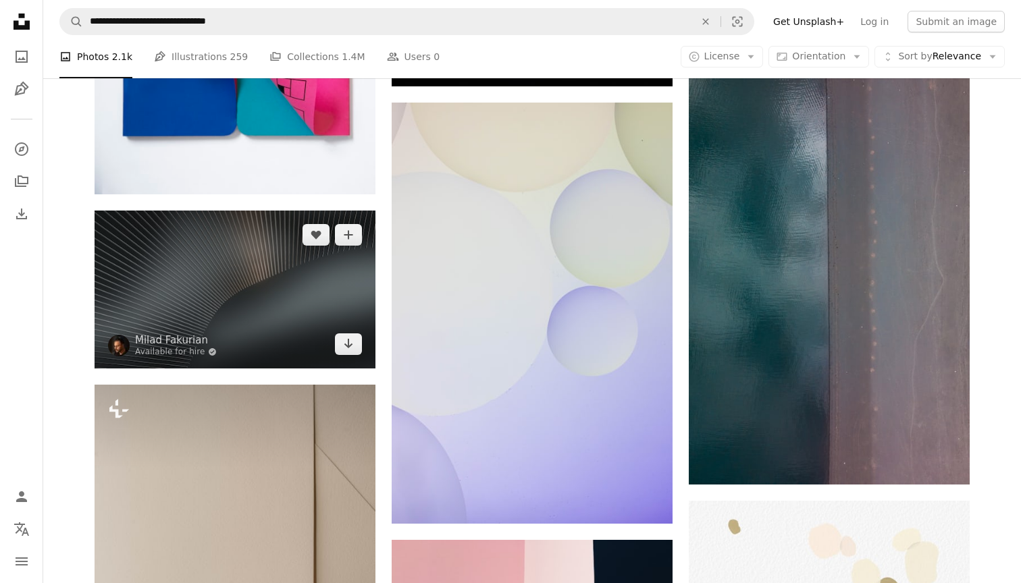
click at [209, 270] on img at bounding box center [234, 290] width 281 height 158
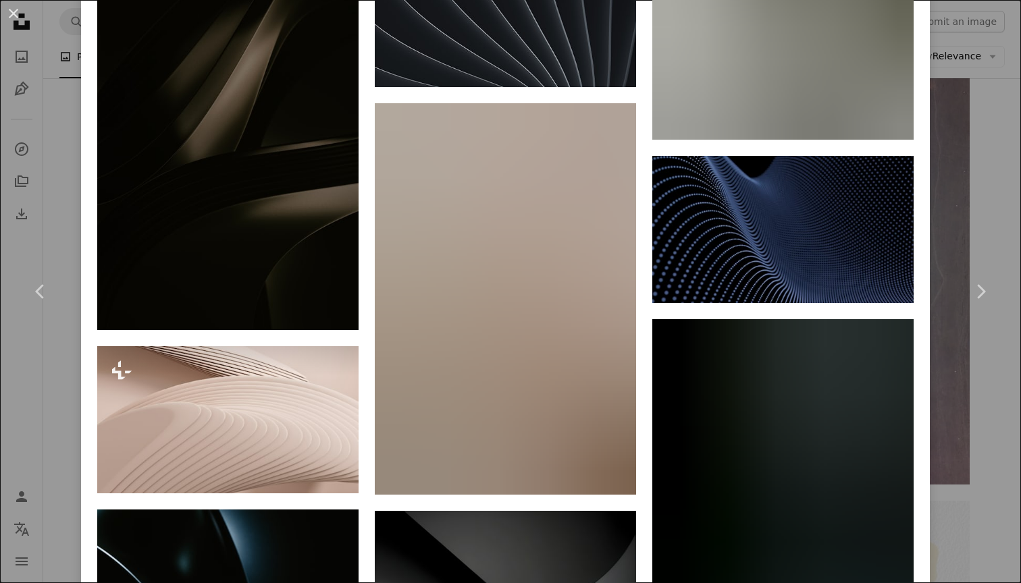
scroll to position [2619, 0]
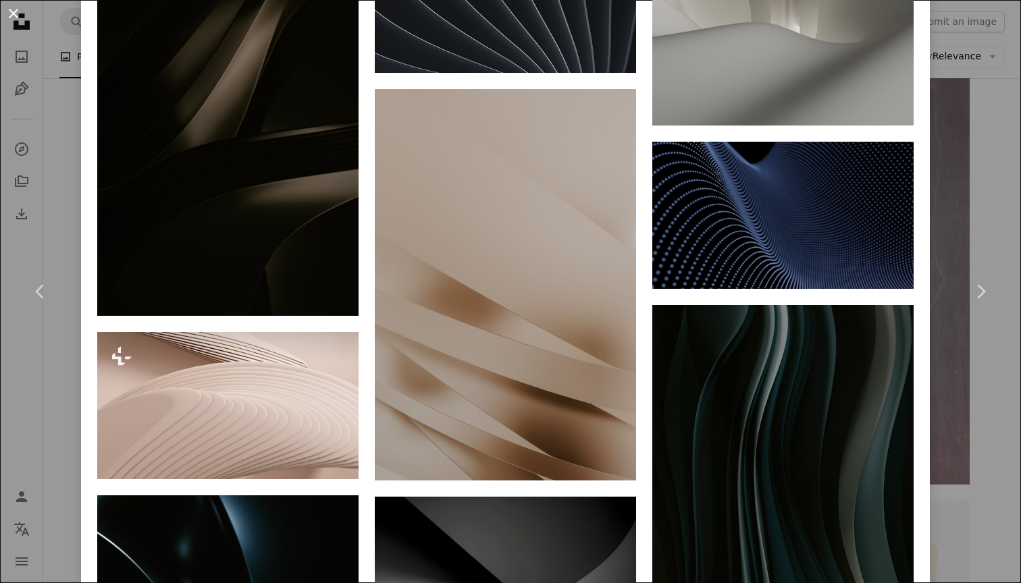
click at [13, 19] on button "An X shape" at bounding box center [13, 13] width 16 height 16
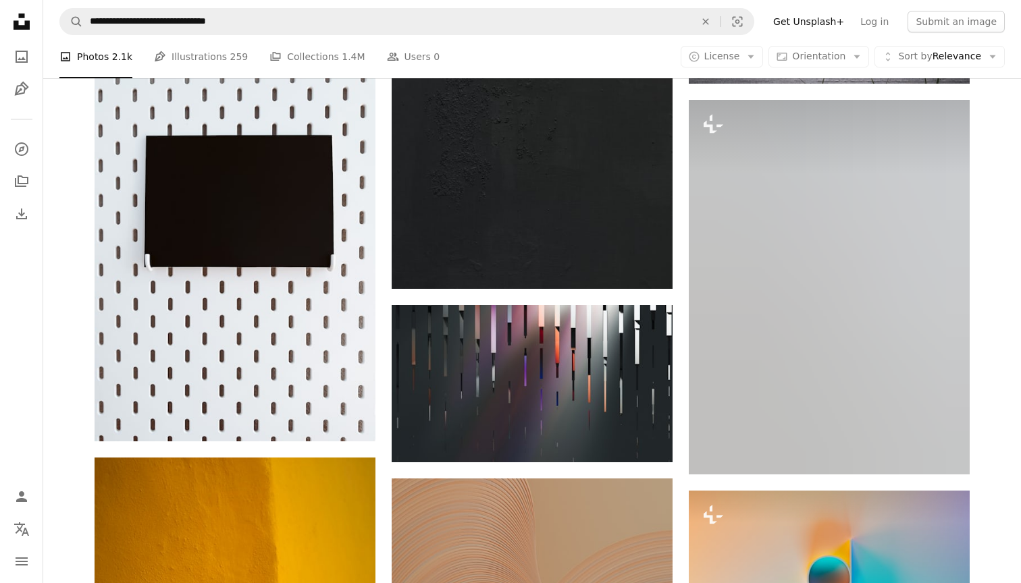
scroll to position [39704, 0]
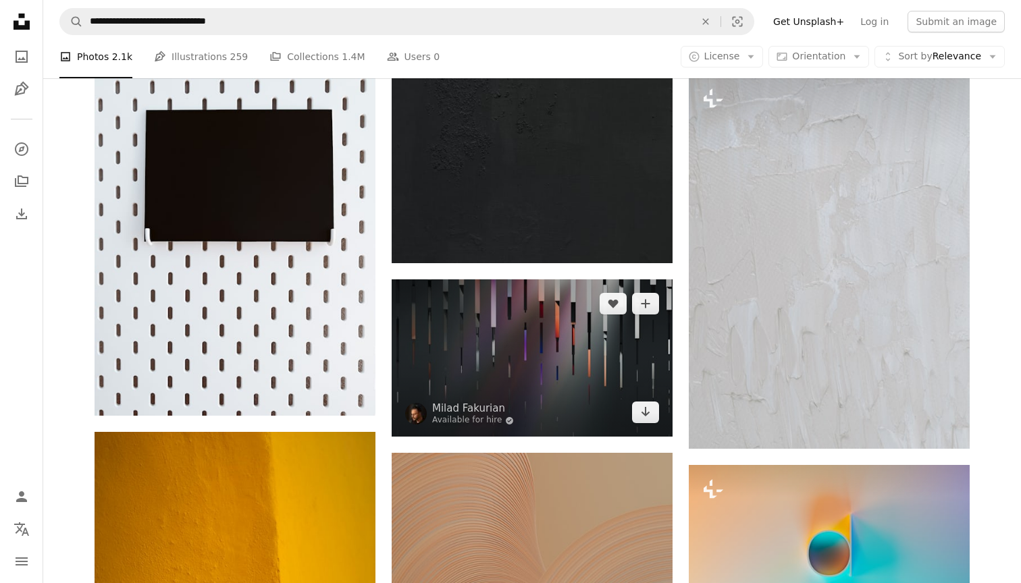
click at [499, 369] on img at bounding box center [531, 358] width 281 height 158
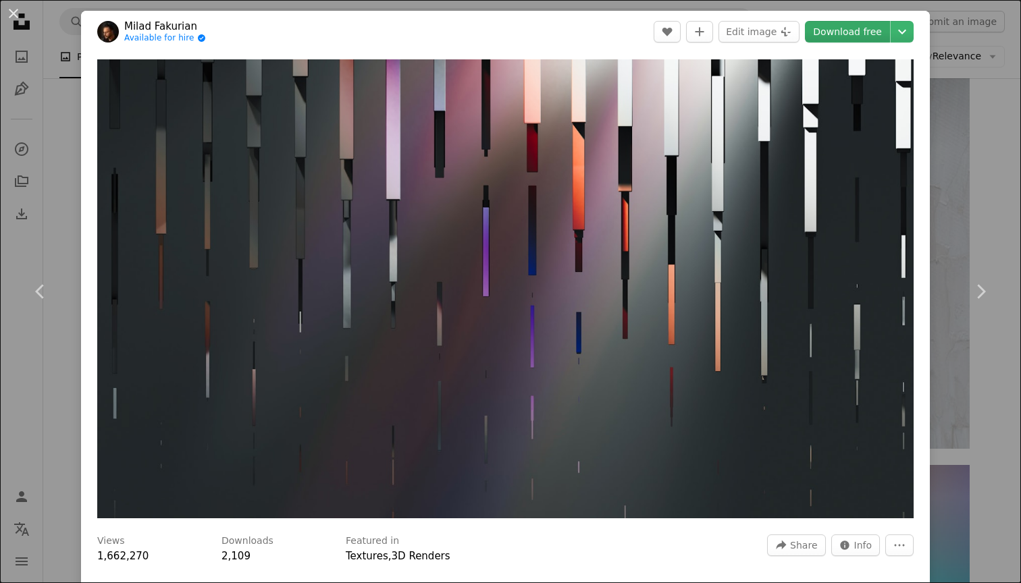
click at [865, 27] on link "Download free" at bounding box center [847, 32] width 85 height 22
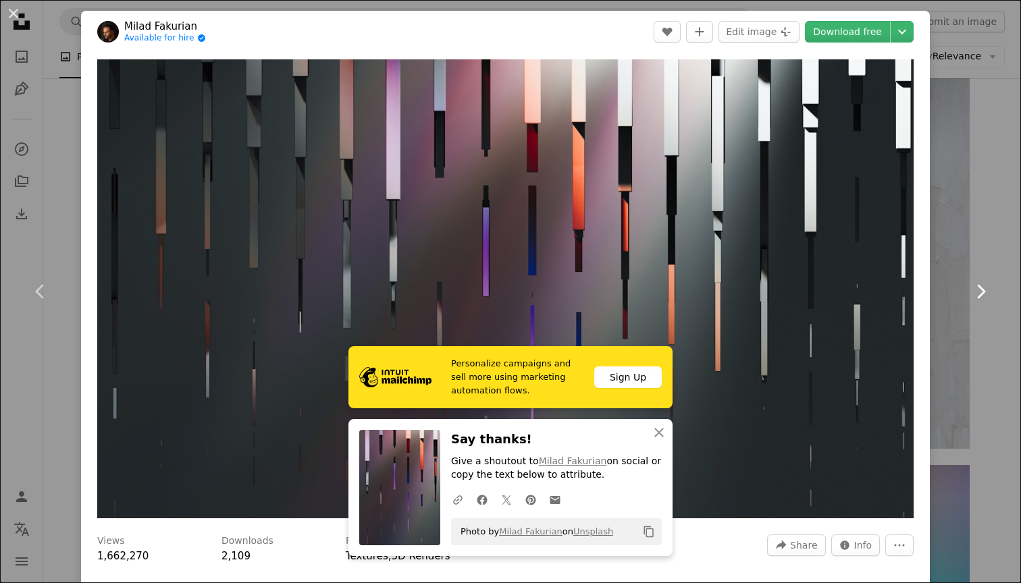
click at [989, 256] on link "Chevron right" at bounding box center [980, 292] width 81 height 130
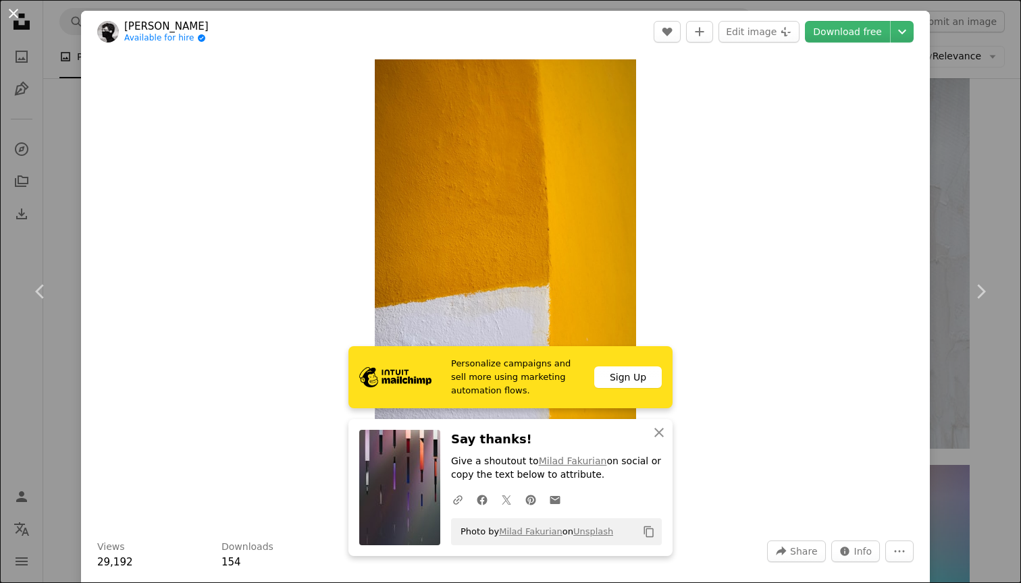
click at [18, 17] on button "An X shape" at bounding box center [13, 13] width 16 height 16
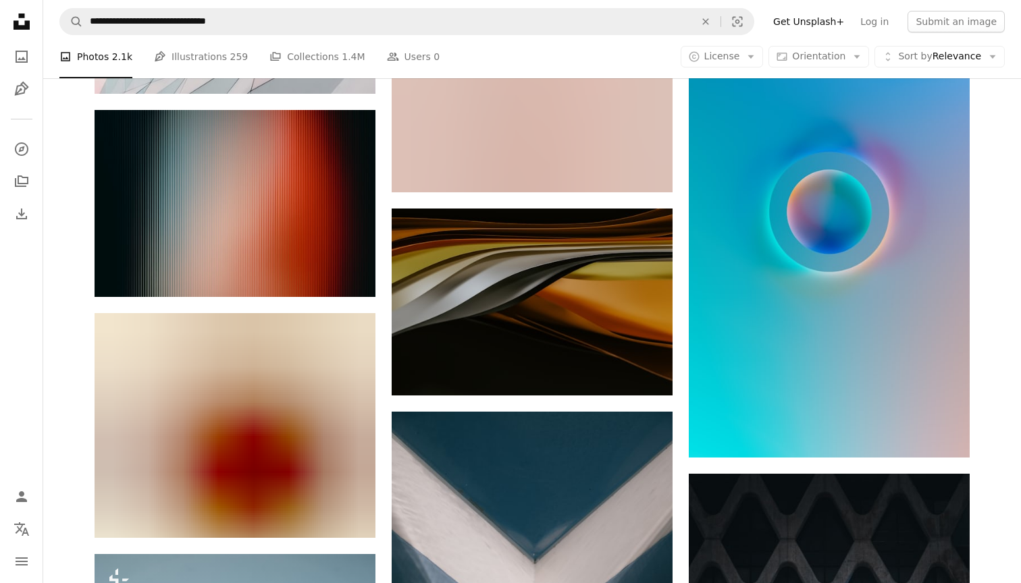
scroll to position [41435, 0]
